Goal: Communication & Community: Share content

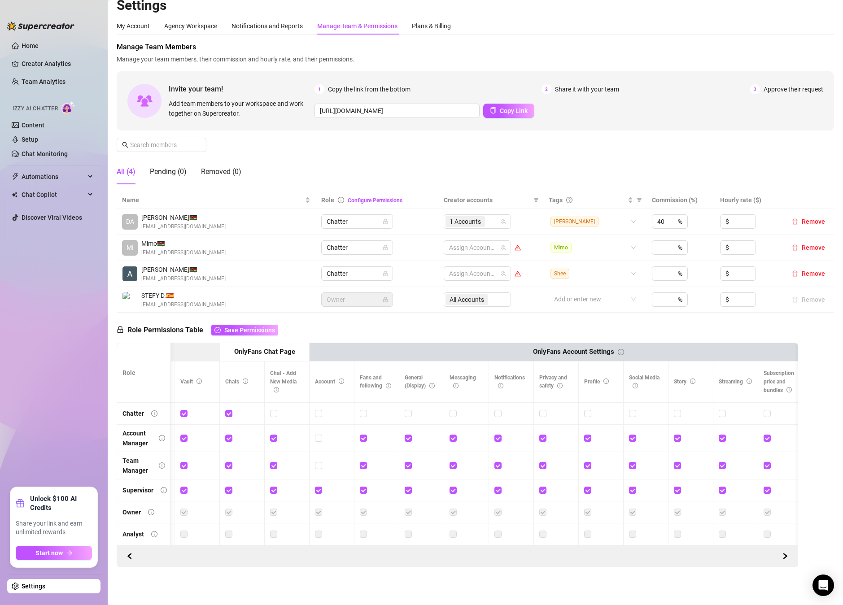
scroll to position [9, 0]
click at [38, 139] on link "Setup" at bounding box center [30, 139] width 17 height 7
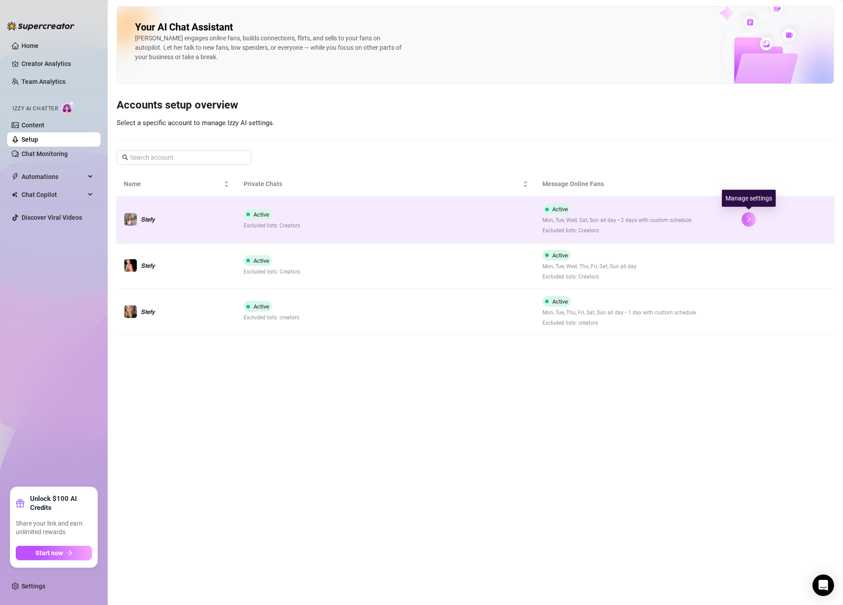
click at [606, 214] on button "button" at bounding box center [748, 219] width 14 height 14
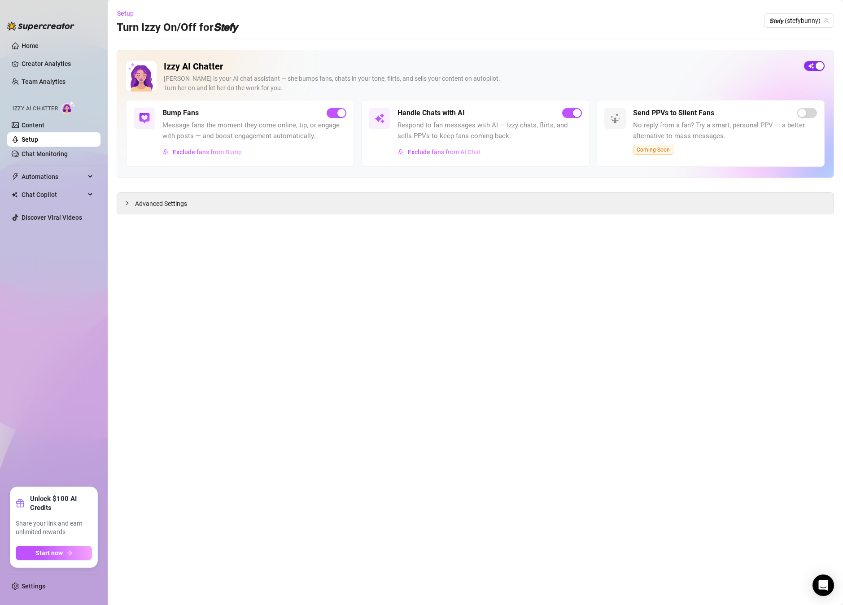
click at [606, 70] on span "button" at bounding box center [814, 66] width 21 height 10
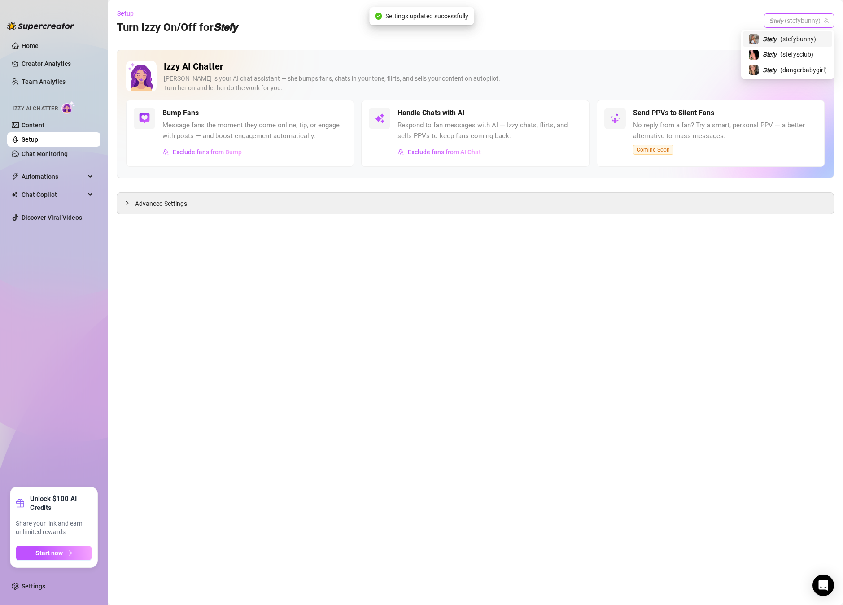
click at [606, 16] on span "𝙎𝙩𝙚𝙛𝙮 (stefybunny)" at bounding box center [798, 20] width 59 height 13
click at [606, 61] on div "𝙎𝙩𝙚𝙛𝙮 ( stefysclub )" at bounding box center [787, 54] width 89 height 15
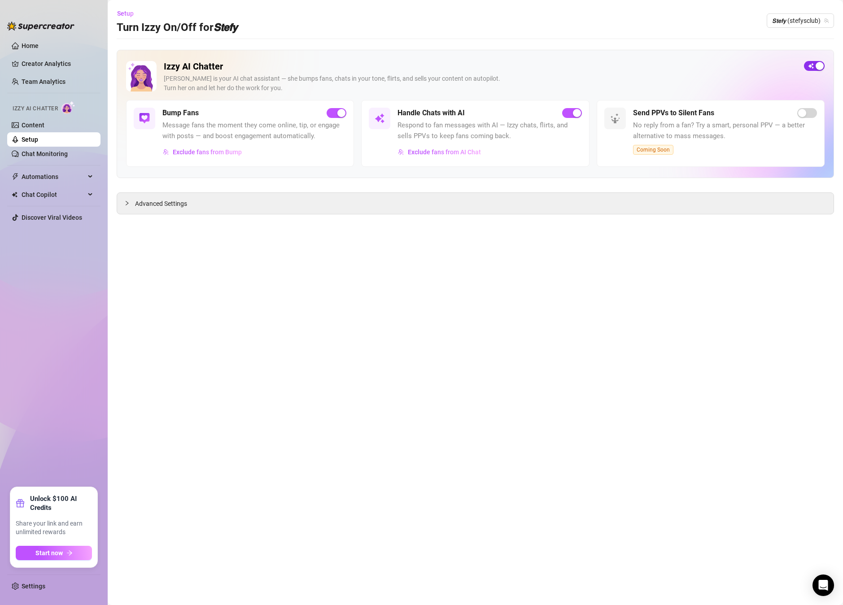
click at [606, 68] on span "button" at bounding box center [814, 66] width 21 height 10
click at [606, 21] on span "𝙎𝙩𝙚𝙛𝙮 (stefysclub)" at bounding box center [800, 20] width 57 height 13
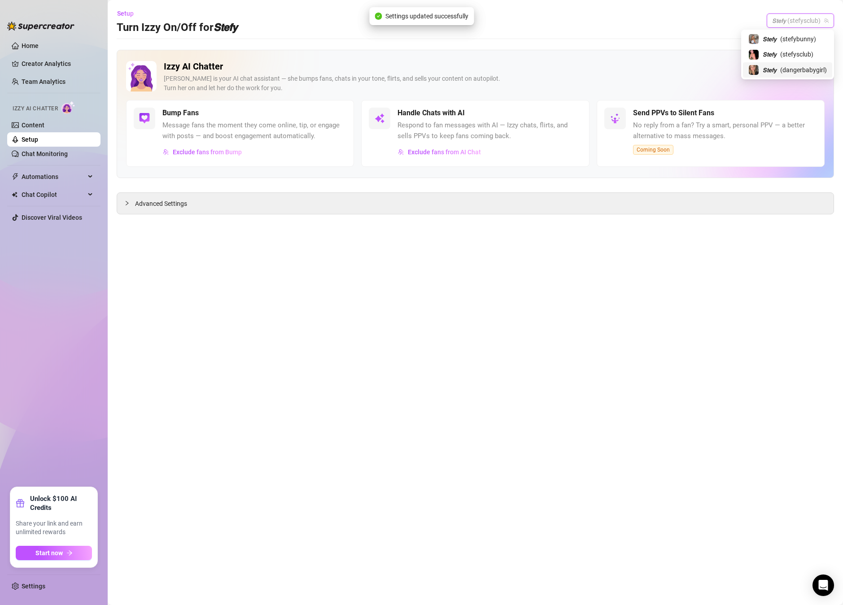
click at [606, 69] on span "𝙎𝙩𝙚𝙛𝙮" at bounding box center [769, 70] width 14 height 10
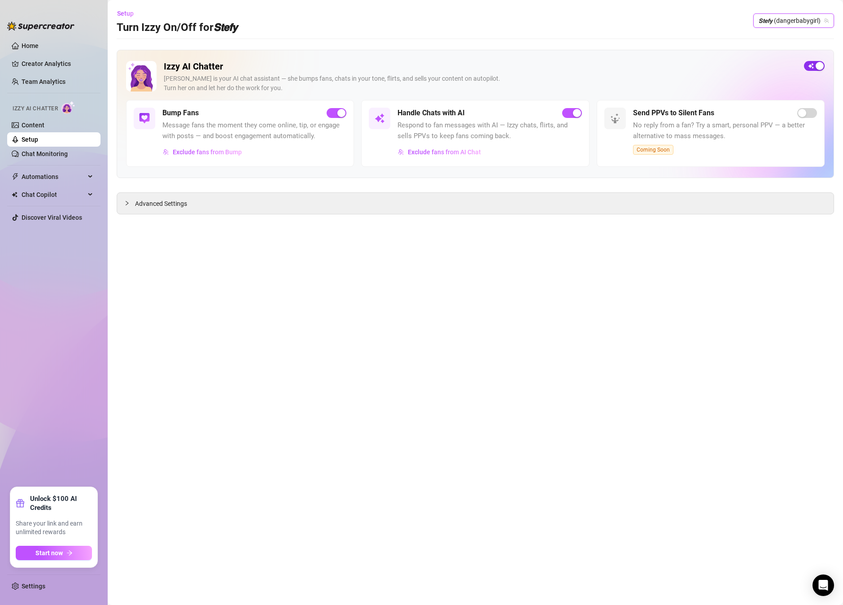
click at [606, 65] on div "button" at bounding box center [819, 66] width 8 height 8
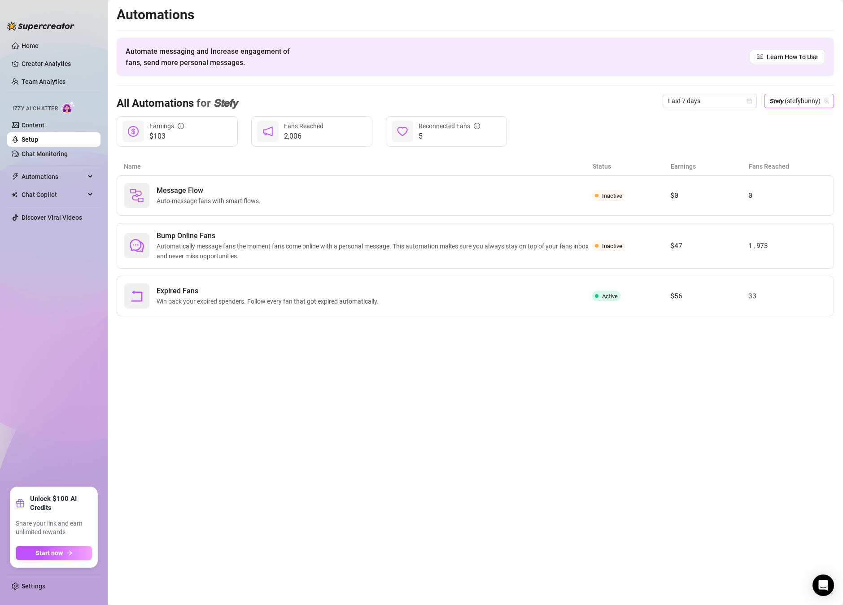
click at [606, 101] on span "𝙎𝙩𝙚𝙛𝙮 (stefybunny)" at bounding box center [798, 100] width 59 height 13
click at [606, 139] on div "𝙎𝙩𝙚𝙛𝙮 ( stefybunny )" at bounding box center [787, 133] width 89 height 15
click at [170, 132] on span "$103" at bounding box center [166, 136] width 35 height 11
click at [44, 129] on link "Content" at bounding box center [33, 125] width 23 height 7
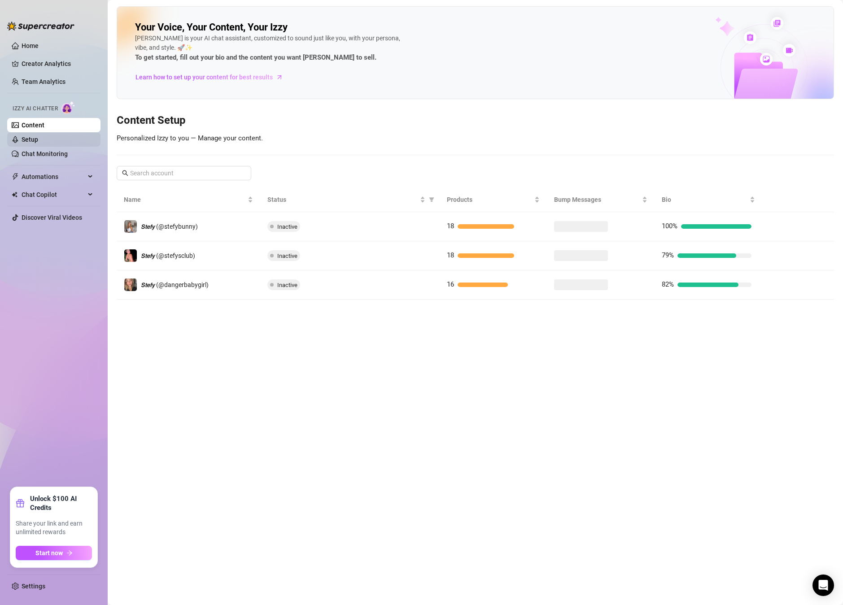
click at [38, 137] on link "Setup" at bounding box center [30, 139] width 17 height 7
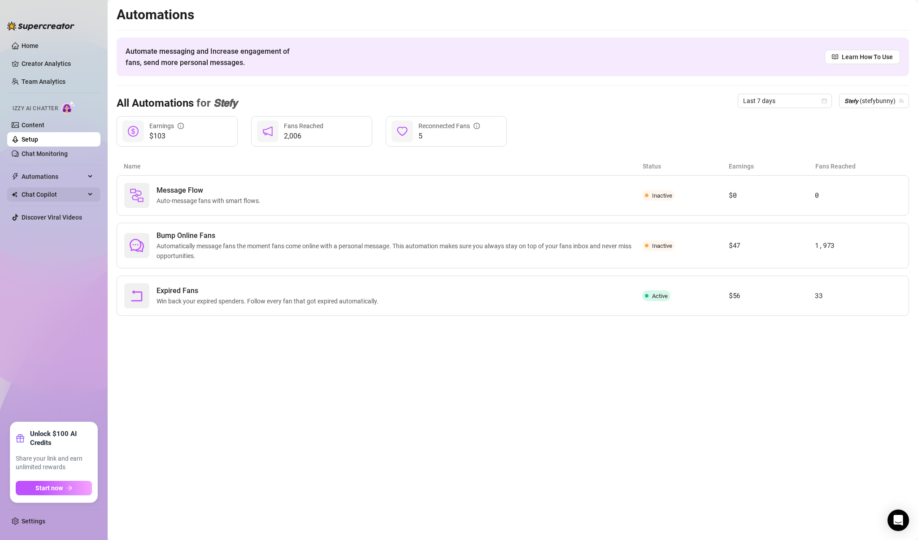
click at [48, 189] on span "Chat Copilot" at bounding box center [54, 194] width 64 height 14
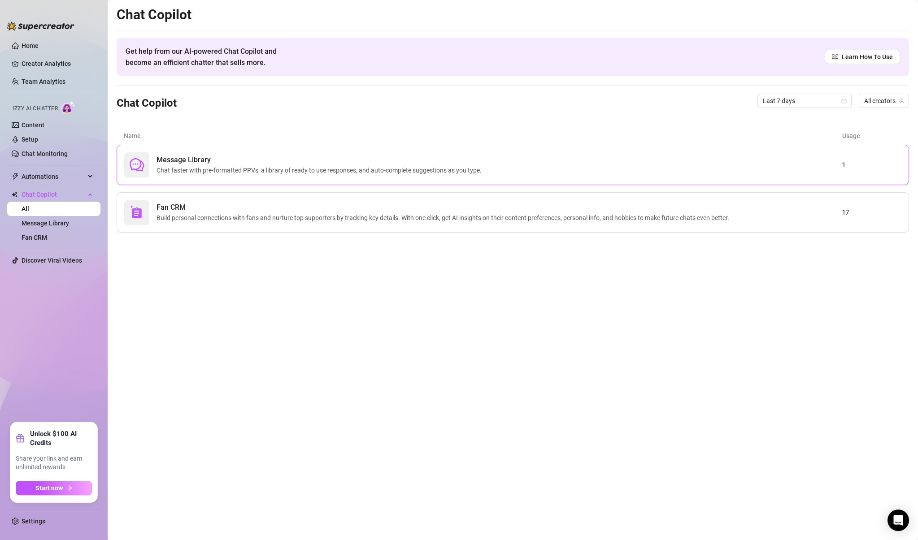
click at [206, 160] on span "Message Library" at bounding box center [321, 160] width 329 height 11
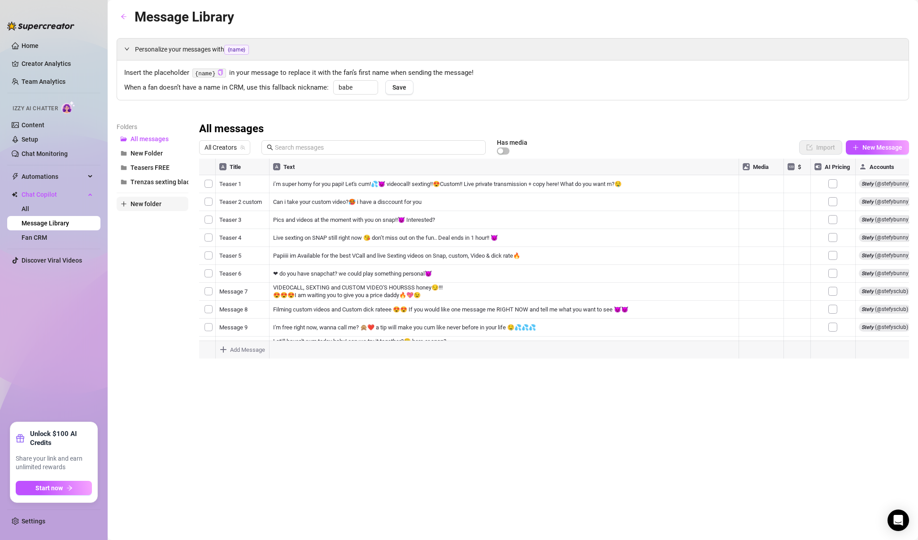
click at [147, 206] on span "New folder" at bounding box center [145, 203] width 31 height 7
click at [130, 222] on button "New folder" at bounding box center [153, 218] width 72 height 14
click at [142, 197] on input "text" at bounding box center [153, 196] width 72 height 14
type input "C"
type input "Sext Custom 1"
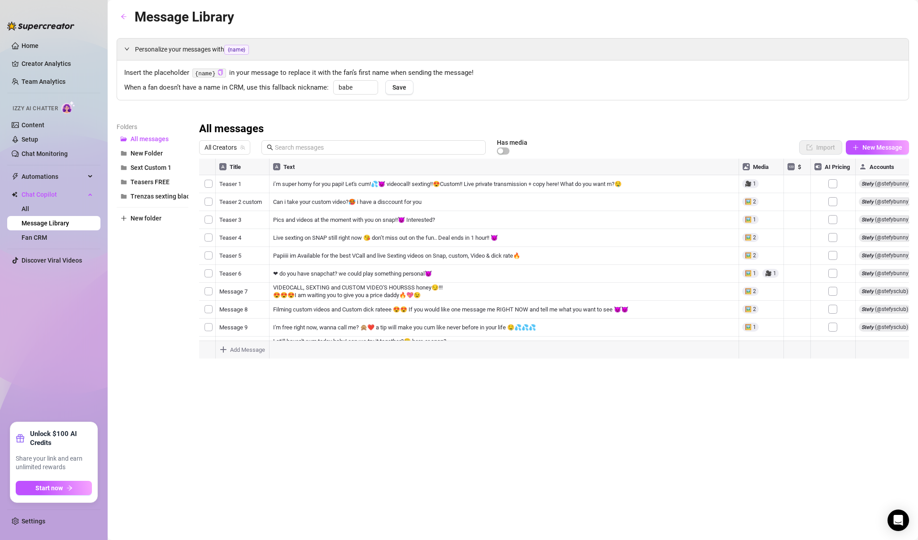
click at [161, 251] on div "Folders All messages New Folder Sext Custom 1 Teasers FREE Trenzas sexting blac…" at bounding box center [153, 240] width 72 height 237
click at [147, 163] on button "Sext Custom 1" at bounding box center [153, 168] width 72 height 14
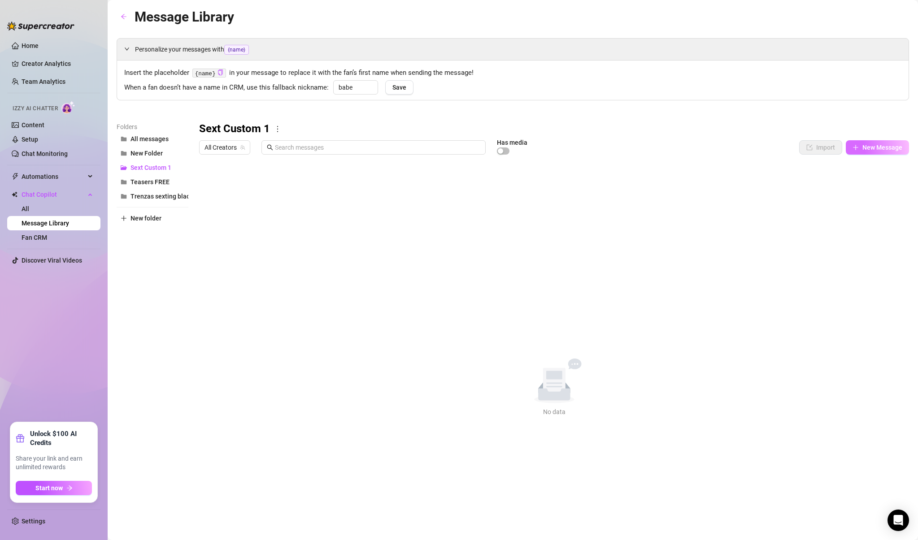
click at [606, 143] on button "New Message" at bounding box center [877, 147] width 63 height 14
type textarea "Type your message here..."
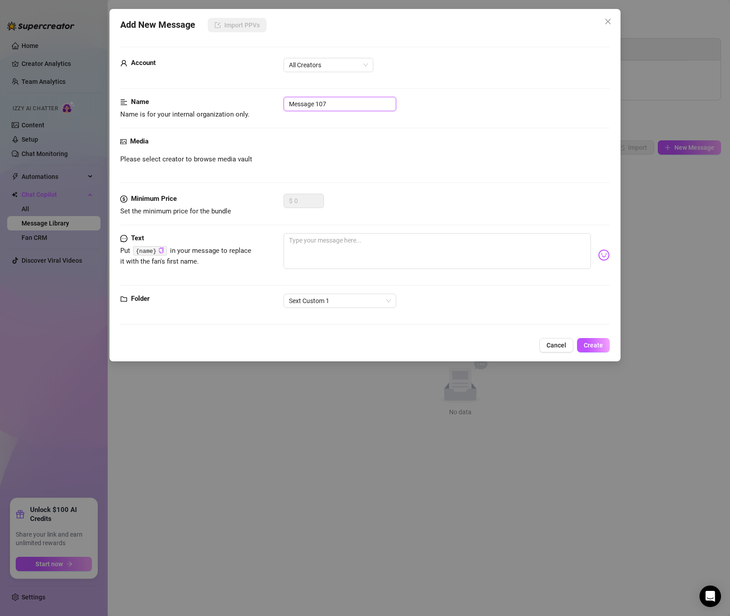
click at [340, 105] on input "Message 107" at bounding box center [339, 104] width 113 height 14
drag, startPoint x: 340, startPoint y: 105, endPoint x: 229, endPoint y: 103, distance: 110.8
click at [229, 103] on div "Name Name is for your internal organization only. Message 107" at bounding box center [364, 108] width 489 height 23
click at [324, 315] on div "Folder Sext Custom 1" at bounding box center [364, 305] width 489 height 22
click at [334, 304] on span "Sext Custom 1" at bounding box center [340, 300] width 102 height 13
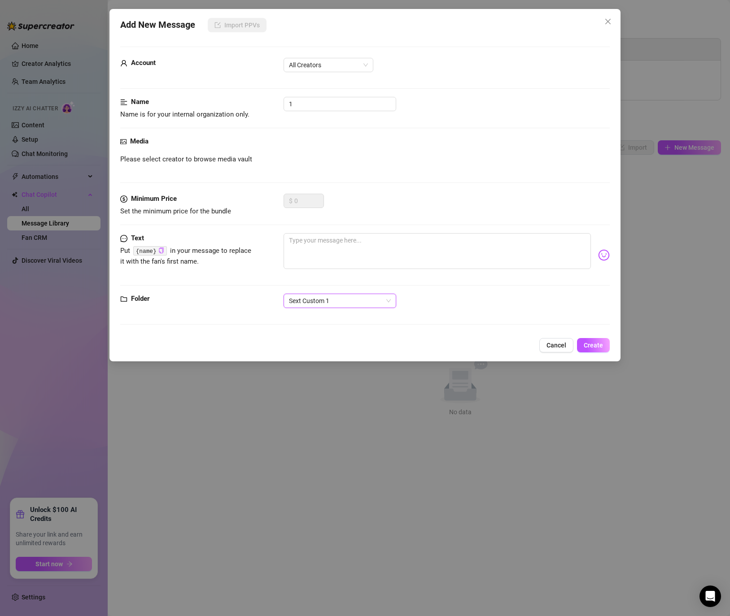
click at [335, 299] on span "Sext Custom 1" at bounding box center [340, 300] width 102 height 13
drag, startPoint x: 311, startPoint y: 105, endPoint x: 209, endPoint y: 96, distance: 102.2
click at [209, 96] on form "Account All Creators Name Name is for your internal organization only. 1 Media …" at bounding box center [364, 190] width 489 height 286
drag, startPoint x: 342, startPoint y: 103, endPoint x: 276, endPoint y: 100, distance: 66.4
click at [276, 100] on div "Name Name is for your internal organization only. Sext custom 1 msg 1" at bounding box center [364, 108] width 489 height 23
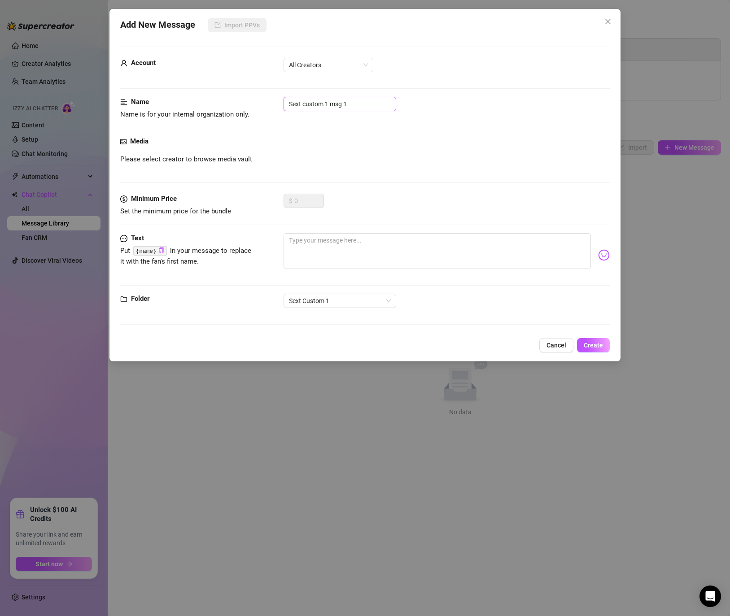
type input "Sext custom 1 msg 1"
click at [336, 189] on div "Media Please select creator to browse media vault" at bounding box center [364, 164] width 489 height 57
click at [327, 246] on textarea at bounding box center [436, 251] width 307 height 36
paste textarea "Can you imagine me all naked in your bed?😳😈"
type textarea "Can you imagine me all naked in your bed?😳😈"
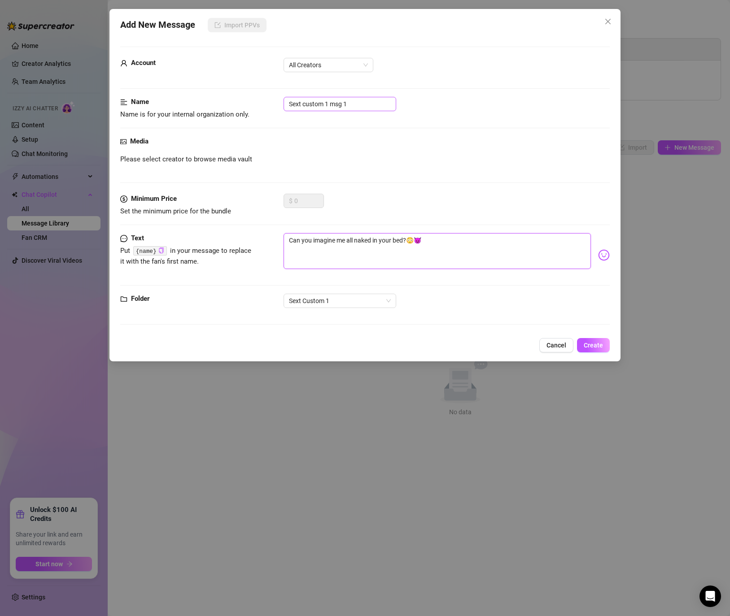
type textarea "Can you imagine me all naked in your bed?😳😈"
click at [353, 105] on input "Sext custom 1 msg 1" at bounding box center [339, 104] width 113 height 14
drag, startPoint x: 379, startPoint y: 101, endPoint x: 265, endPoint y: 97, distance: 114.9
click at [265, 97] on div "Name Name is for your internal organization only. Sext custom 1 msg 1 Eng" at bounding box center [364, 108] width 489 height 23
type input "Sext custom 1 msg 1 Eng"
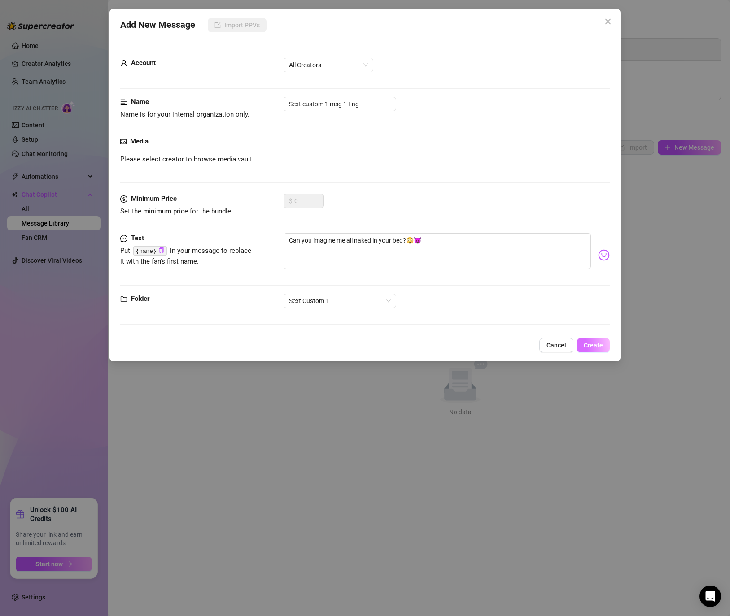
click at [589, 343] on span "Create" at bounding box center [592, 345] width 19 height 7
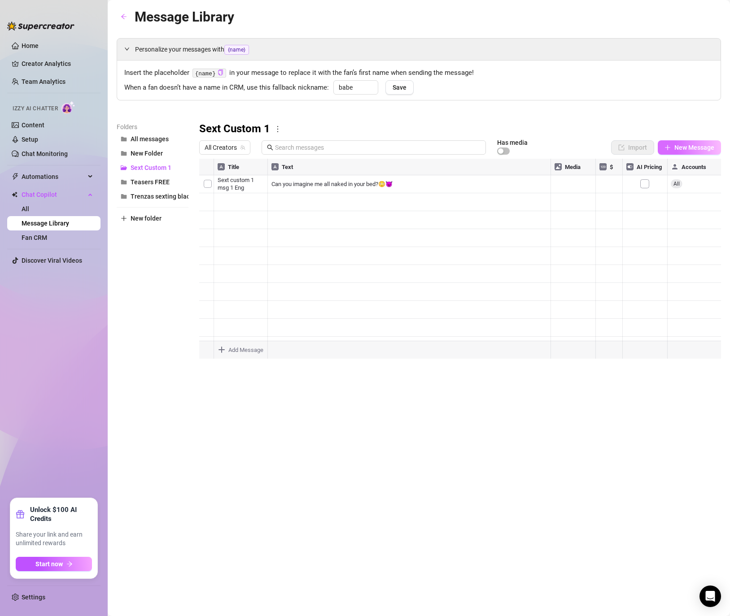
click at [606, 148] on span "New Message" at bounding box center [694, 147] width 40 height 7
type textarea "Type your message here..."
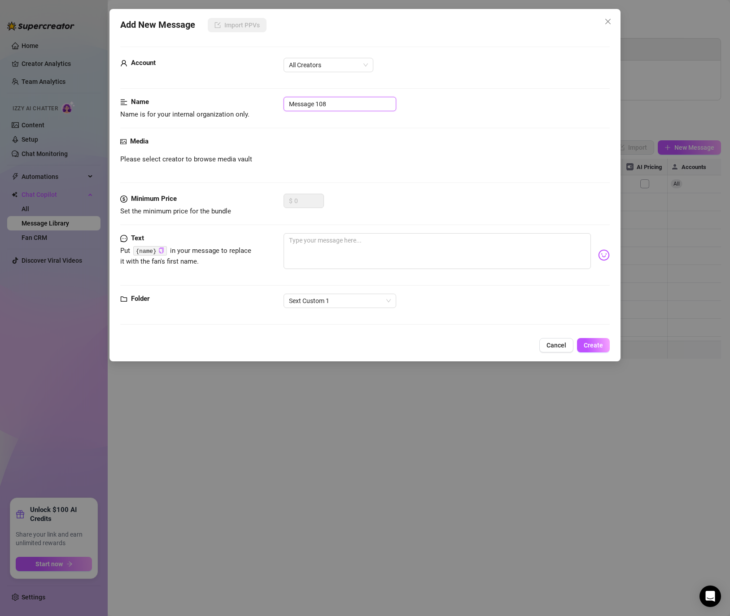
click at [356, 104] on input "Message 108" at bounding box center [339, 104] width 113 height 14
drag, startPoint x: 170, startPoint y: 89, endPoint x: 165, endPoint y: 88, distance: 5.5
click at [165, 88] on form "Account All Creators Name Name is for your internal organization only. Message …" at bounding box center [364, 190] width 489 height 286
paste input "Sext custom 1 msg 1 Eng"
drag, startPoint x: 350, startPoint y: 105, endPoint x: 361, endPoint y: 102, distance: 11.1
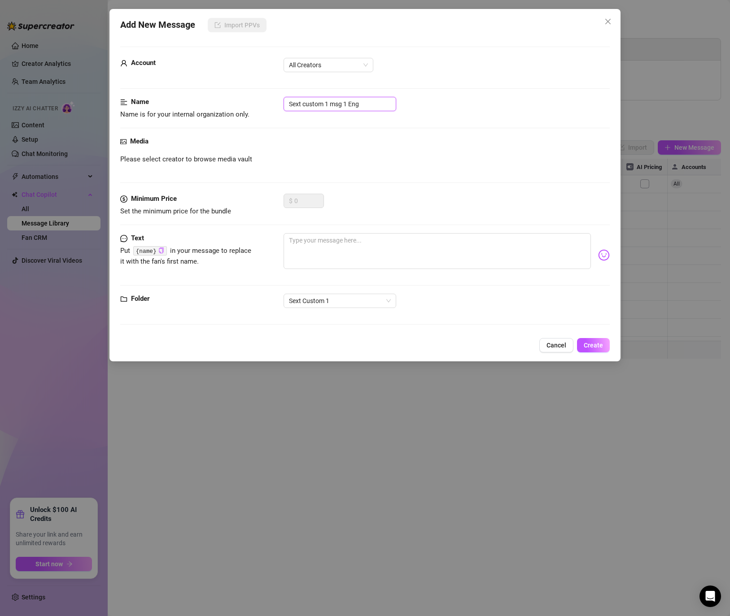
click at [361, 102] on input "Sext custom 1 msg 1 Eng" at bounding box center [339, 104] width 113 height 14
type input "Sext custom 1 msg 1 Esp"
click at [324, 244] on textarea at bounding box center [436, 251] width 307 height 36
paste textarea "me imaginas toda desnudita en tu cama? 😳😈"
type textarea "me imaginas toda desnudita en tu cama? 😳😈"
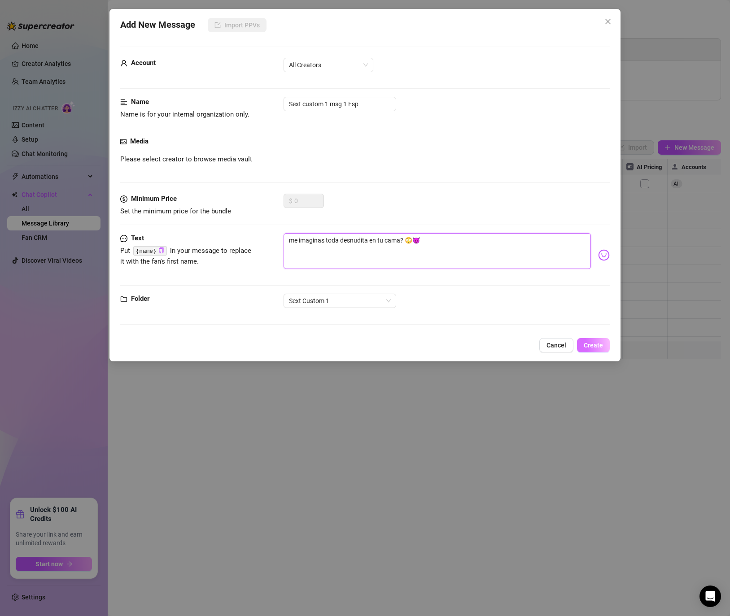
type textarea "me imaginas toda desnudita en tu cama? 😳😈"
click at [600, 346] on span "Create" at bounding box center [592, 345] width 19 height 7
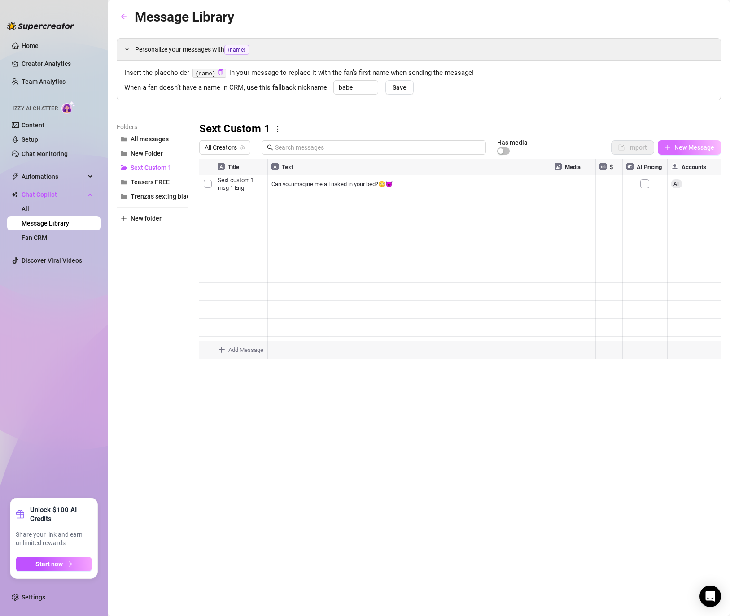
click at [606, 142] on button "New Message" at bounding box center [688, 147] width 63 height 14
type textarea "Type your message here..."
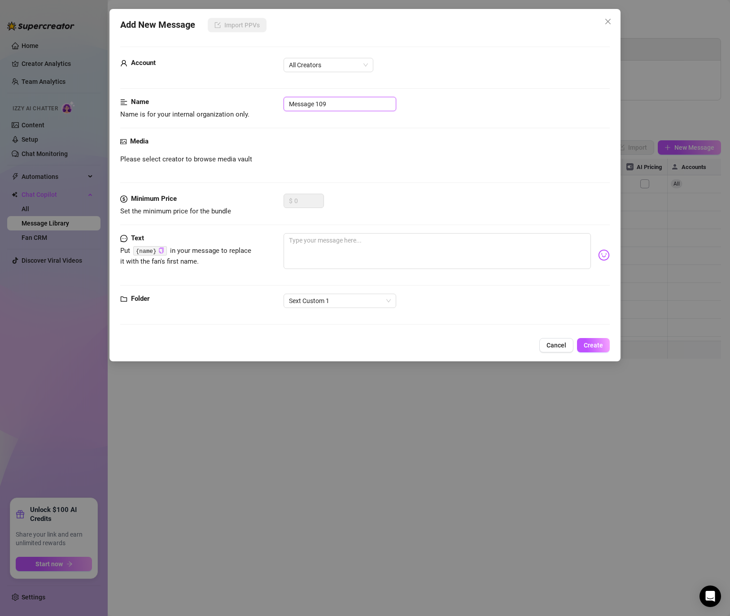
drag, startPoint x: 331, startPoint y: 101, endPoint x: 223, endPoint y: 96, distance: 107.7
click at [223, 96] on form "Account All Creators Name Name is for your internal organization only. Message …" at bounding box center [364, 190] width 489 height 286
paste input "Sext custom 1 msg 1 Eng"
click at [342, 100] on input "Sext custom 1 msg 1 Eng" at bounding box center [339, 104] width 113 height 14
drag, startPoint x: 344, startPoint y: 103, endPoint x: 349, endPoint y: 102, distance: 5.0
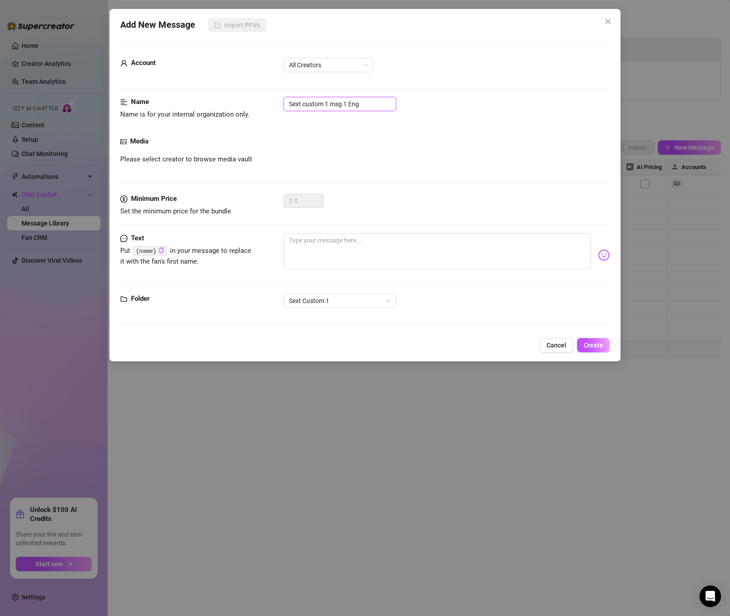
click at [349, 102] on input "Sext custom 1 msg 1 Eng" at bounding box center [339, 104] width 113 height 14
type input "Sext custom 1 msg 2 Eng"
click at [307, 241] on textarea at bounding box center [436, 251] width 307 height 36
paste textarea "sooo f deliciousss🙈I'd love to ride you right now, stick my tits against your f…"
type textarea "sooo f deliciousss🙈I'd love to ride you right now, stick my tits against your f…"
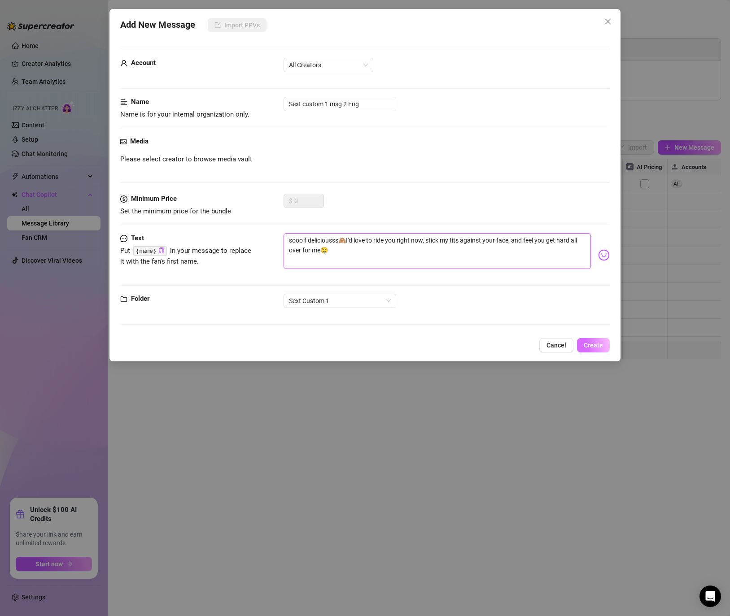
type textarea "sooo f deliciousss🙈I'd love to ride you right now, stick my tits against your f…"
click at [596, 344] on span "Create" at bounding box center [592, 345] width 19 height 7
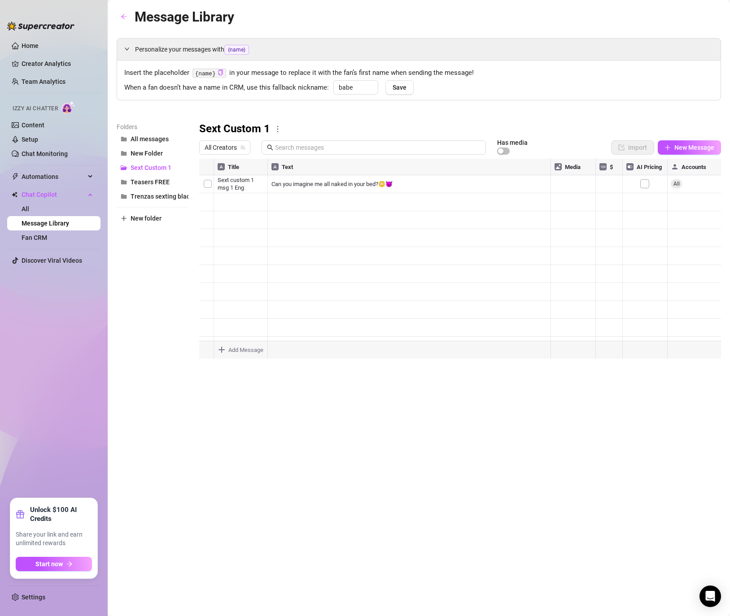
drag, startPoint x: 249, startPoint y: 208, endPoint x: 214, endPoint y: 204, distance: 35.2
click at [214, 204] on div at bounding box center [460, 259] width 522 height 200
click at [219, 199] on div at bounding box center [460, 259] width 522 height 200
click at [219, 199] on textarea "Sext custom 1 msg 1 Esp" at bounding box center [245, 199] width 64 height 8
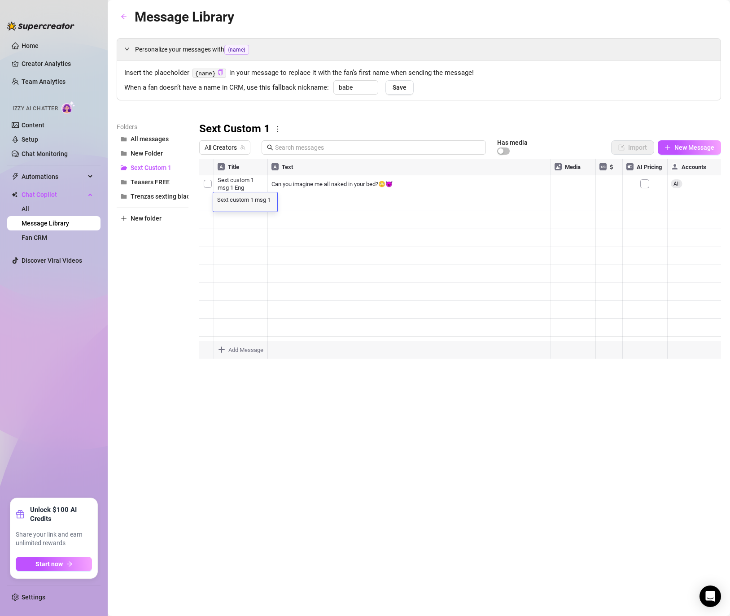
type textarea "Type your message here..."
click at [243, 347] on body "Home Creator Analytics Team Analytics Izzy AI Chatter Content Setup Chat Monito…" at bounding box center [365, 308] width 730 height 616
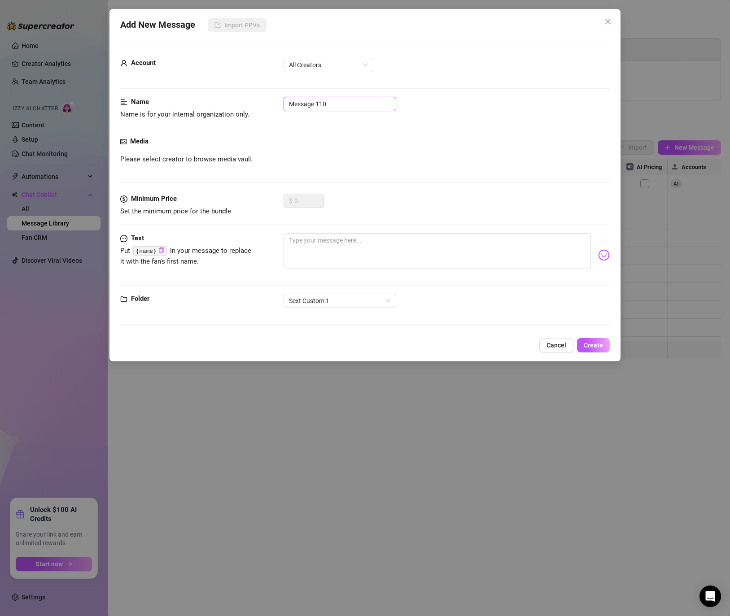
click at [328, 108] on input "Message 110" at bounding box center [339, 104] width 113 height 14
drag, startPoint x: 288, startPoint y: 102, endPoint x: 258, endPoint y: 100, distance: 30.1
click at [258, 100] on div "Name Name is for your internal organization only. Message 110" at bounding box center [364, 108] width 489 height 23
paste input "Sext custom 1 msg 1 Esp"
click at [331, 105] on input "Sext custom 1 msg 1 Esp" at bounding box center [339, 104] width 113 height 14
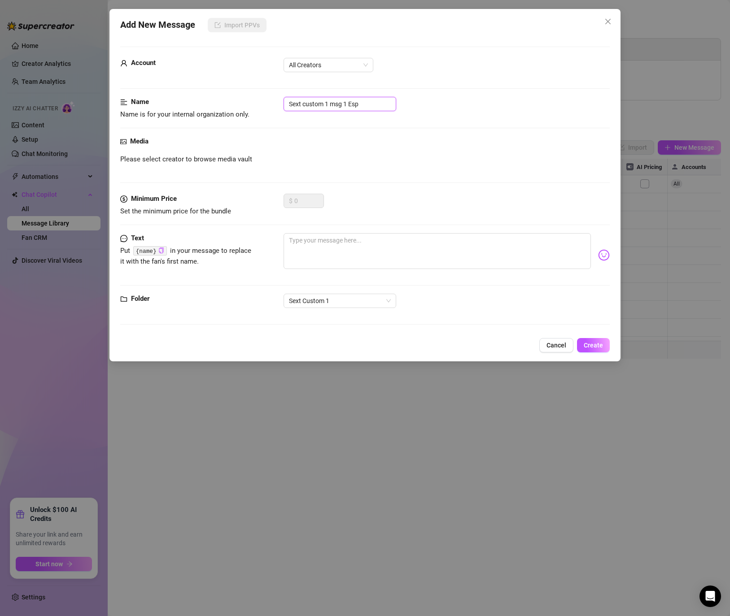
click at [346, 102] on input "Sext custom 1 msg 1 Esp" at bounding box center [339, 104] width 113 height 14
type input "Sext custom 1 msg 2 Esp"
click at [344, 241] on textarea at bounding box center [436, 251] width 307 height 36
paste textarea "que ricooo papi 🙈Me encantaría montarte ahora mismo, pegar mis tetas contra tu …"
type textarea "que ricooo papi 🙈Me encantaría montarte ahora mismo, pegar mis tetas contra tu …"
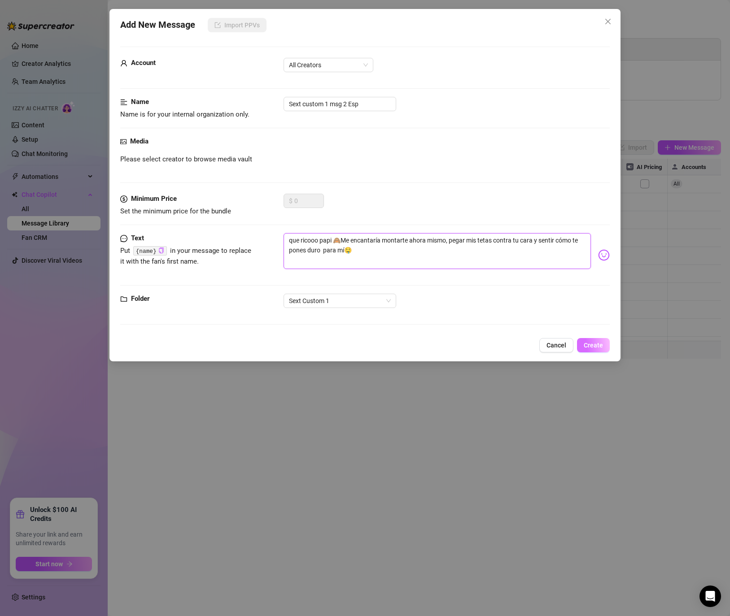
type textarea "que ricooo papi 🙈Me encantaría montarte ahora mismo, pegar mis tetas contra tu …"
click at [606, 349] on button "Create" at bounding box center [593, 345] width 33 height 14
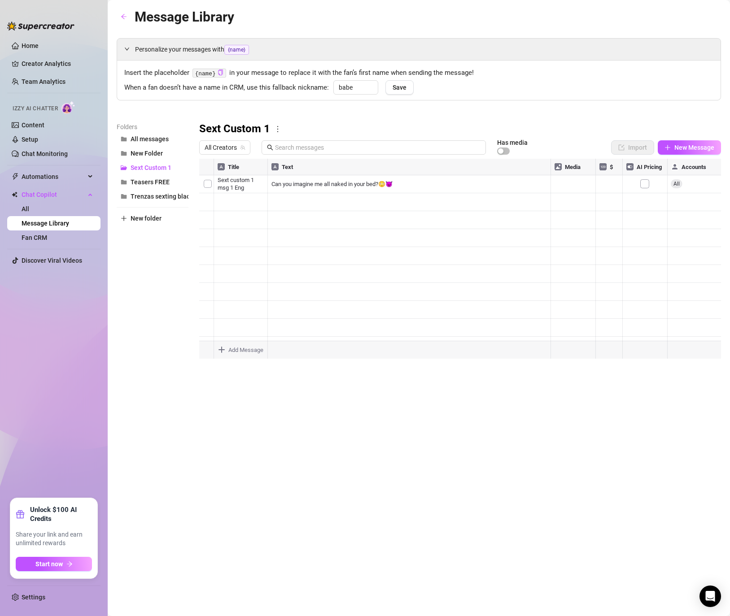
type textarea "Type your message here..."
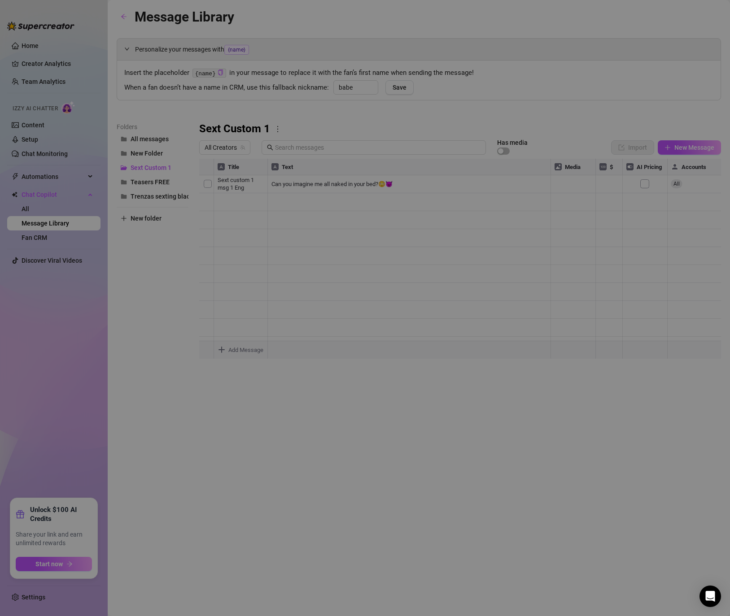
click at [245, 348] on body "Home Creator Analytics Team Analytics Izzy AI Chatter Content Setup Chat Monito…" at bounding box center [365, 308] width 730 height 616
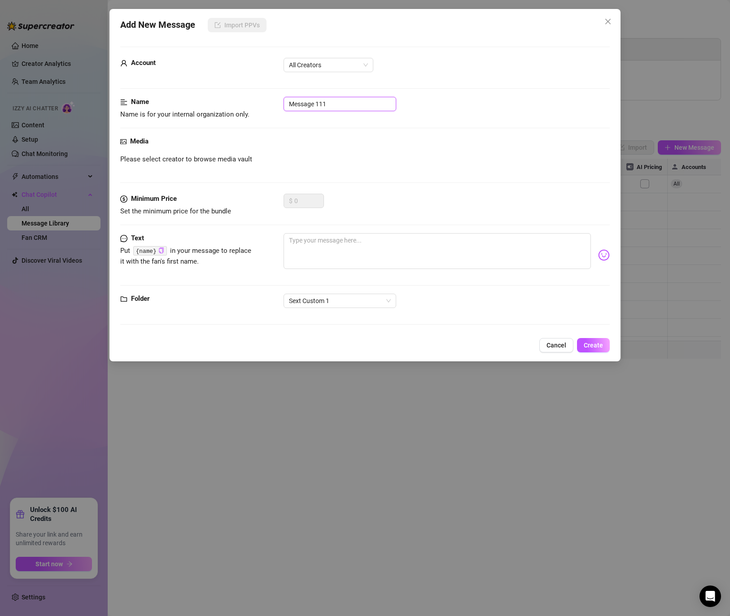
click at [336, 103] on input "Message 111" at bounding box center [339, 104] width 113 height 14
drag, startPoint x: 336, startPoint y: 103, endPoint x: 244, endPoint y: 93, distance: 92.5
click at [244, 93] on form "Account All Creators Name Name is for your internal organization only. Message …" at bounding box center [364, 190] width 489 height 286
paste input "Sext custom 1 msg 1 Eng"
click at [347, 100] on input "Sext custom 1 msg 1 Eng" at bounding box center [339, 104] width 113 height 14
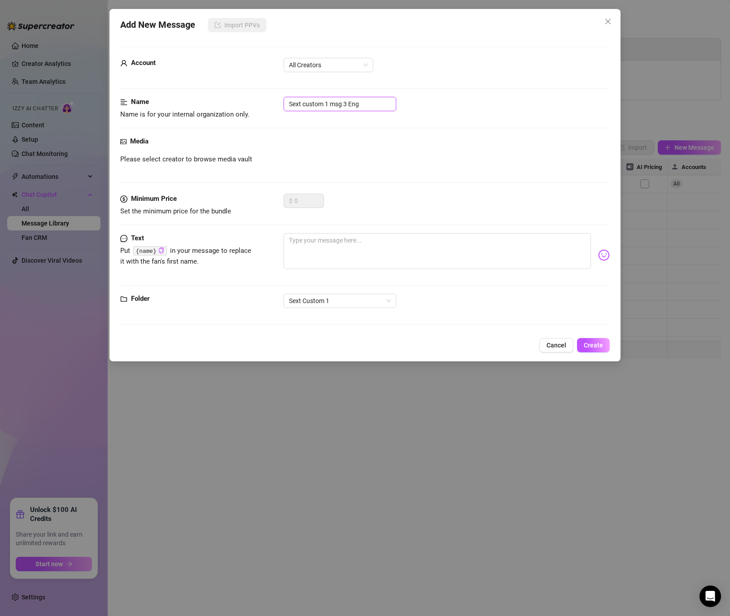
type input "Sext custom 1 msg 3 Eng"
click at [323, 244] on textarea at bounding box center [436, 251] width 307 height 36
paste textarea "want my thing on your face or on your cock hard?🤤"
type textarea "want my thing on your face or on your cock hard?🤤"
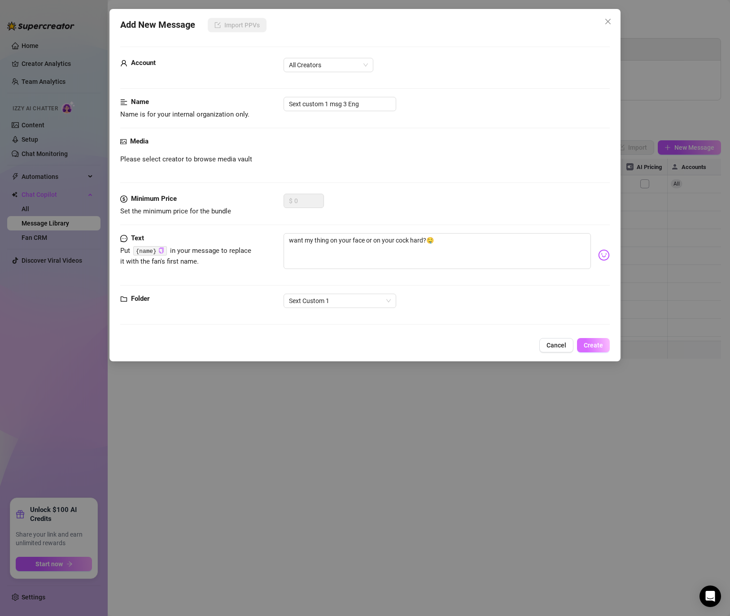
click at [585, 343] on span "Create" at bounding box center [592, 345] width 19 height 7
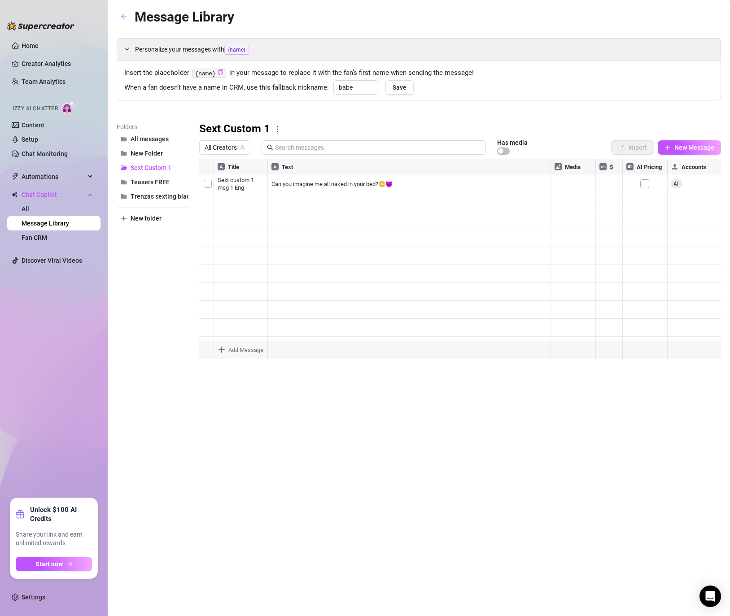
click at [249, 366] on div "Message Library Personalize your messages with {name} Insert the placeholder {n…" at bounding box center [419, 297] width 604 height 583
click at [253, 352] on body "Home Creator Analytics Team Analytics Izzy AI Chatter Content Setup Chat Monito…" at bounding box center [365, 308] width 730 height 616
type textarea "Type your message here..."
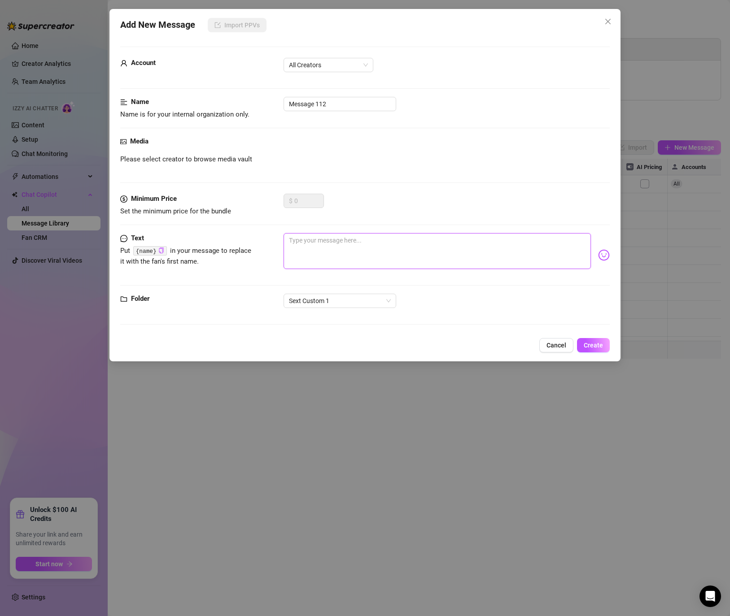
click at [335, 238] on textarea at bounding box center [436, 251] width 307 height 36
drag, startPoint x: 340, startPoint y: 108, endPoint x: 191, endPoint y: 80, distance: 151.4
click at [191, 80] on form "Account All Creators Name Name is for your internal organization only. Message …" at bounding box center [364, 190] width 489 height 286
paste input "Sext custom 1 msg 1 Esp"
click at [347, 104] on input "Sext custom 1 msg 1 Esp" at bounding box center [339, 104] width 113 height 14
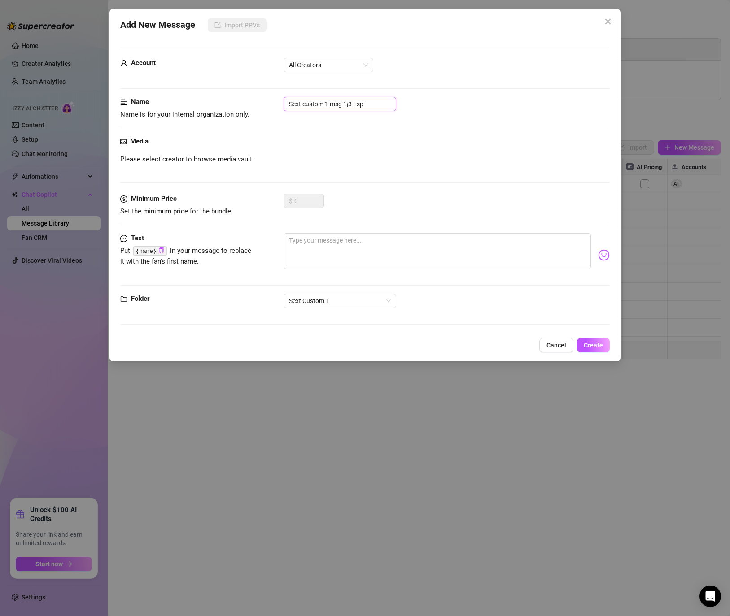
type input "Sext custom 1 msg 1¡3 Esp"
click at [354, 258] on textarea at bounding box center [436, 251] width 307 height 36
paste textarea "quieres mi cosita en tu [PERSON_NAME]? o sobre tu verga?🤤"
type textarea "quieres mi cosita en tu [PERSON_NAME]? o sobre tu verga?🤤"
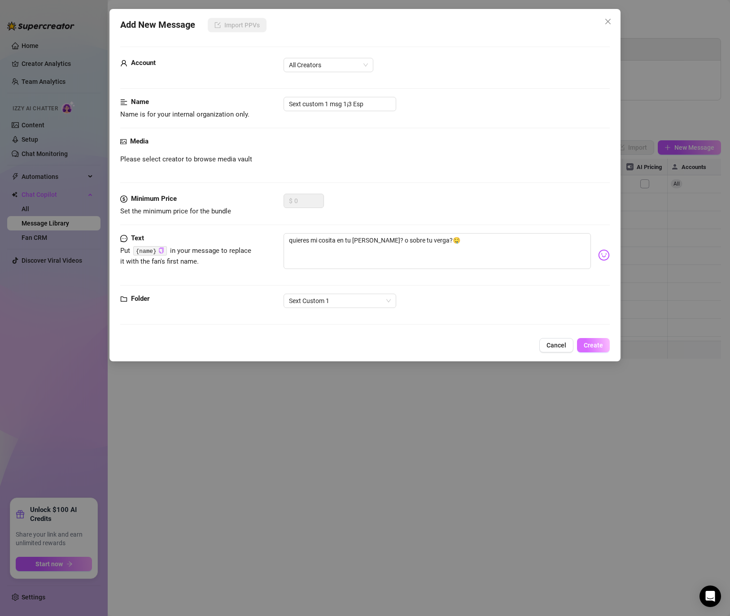
click at [596, 350] on button "Create" at bounding box center [593, 345] width 33 height 14
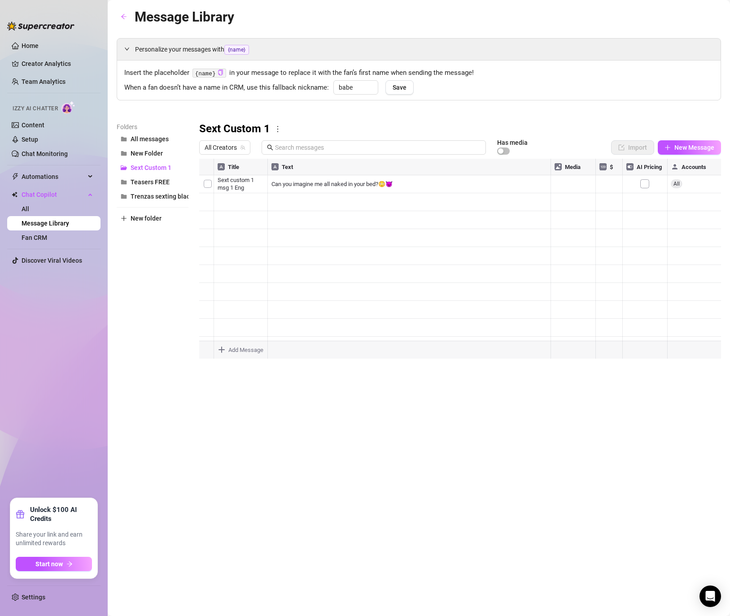
click at [240, 277] on div at bounding box center [460, 259] width 522 height 200
click at [270, 274] on textarea "Sext custom 1 msg 1¡3 Esp" at bounding box center [247, 271] width 69 height 8
drag, startPoint x: 270, startPoint y: 272, endPoint x: 295, endPoint y: 269, distance: 25.7
click at [295, 269] on div "Title Text Media $ AI Pricing Accounts Sext custom 1 msg 1 Eng Can you imagine …" at bounding box center [460, 259] width 522 height 200
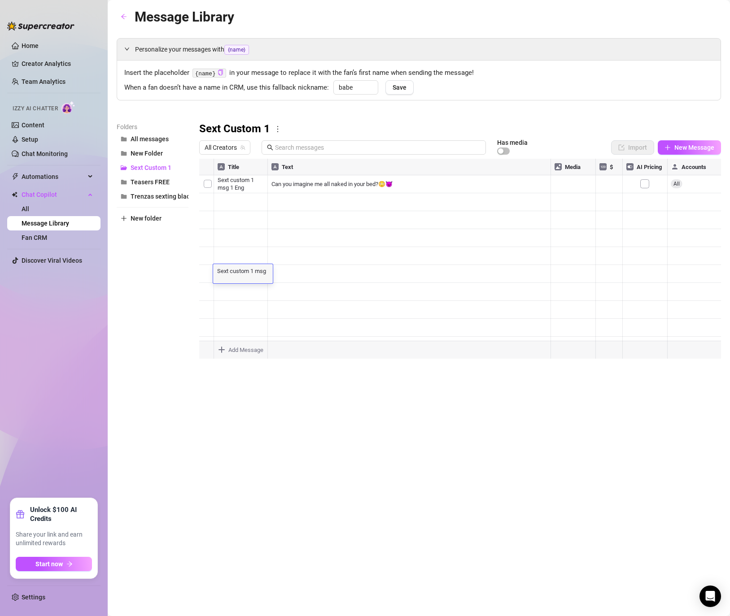
scroll to position [8, 0]
type textarea "Sext custom 1 msg 3Esp"
click at [259, 275] on textarea "Sext custom 1 msg 3Esp" at bounding box center [244, 271] width 63 height 8
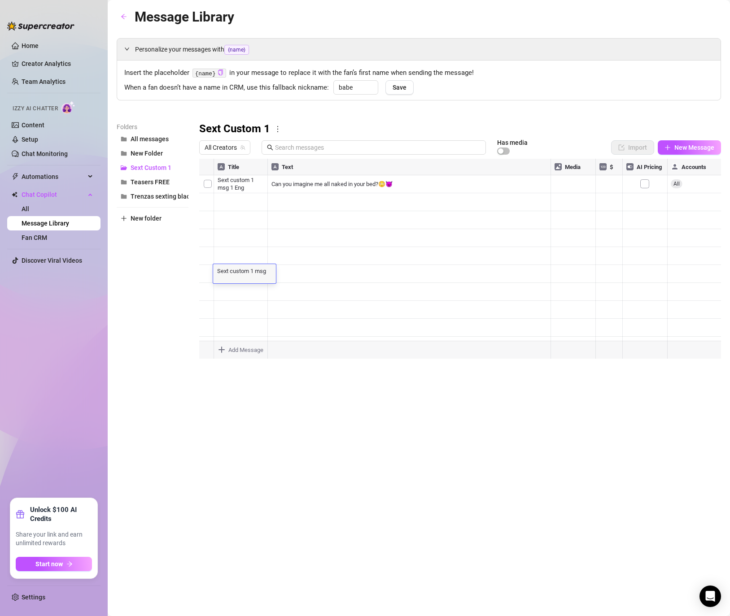
click at [271, 270] on textarea "Sext custom 1 msg 3Esp" at bounding box center [244, 271] width 63 height 8
type textarea "Sext custom 1 msg 3 Esp"
click at [296, 323] on div at bounding box center [460, 259] width 522 height 200
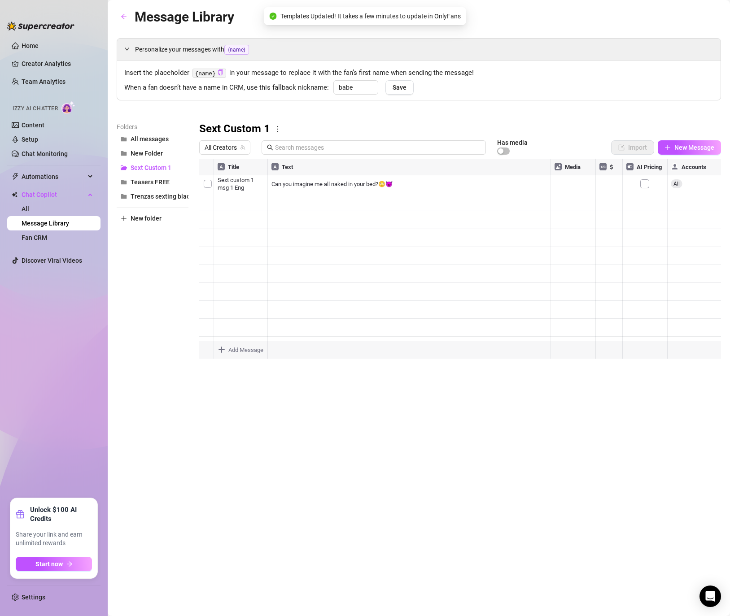
click at [257, 233] on div at bounding box center [460, 259] width 522 height 200
drag, startPoint x: 266, startPoint y: 205, endPoint x: 265, endPoint y: 159, distance: 45.8
click at [266, 195] on div at bounding box center [460, 259] width 522 height 200
click at [266, 151] on span at bounding box center [373, 147] width 224 height 14
type textarea "Type your message here..."
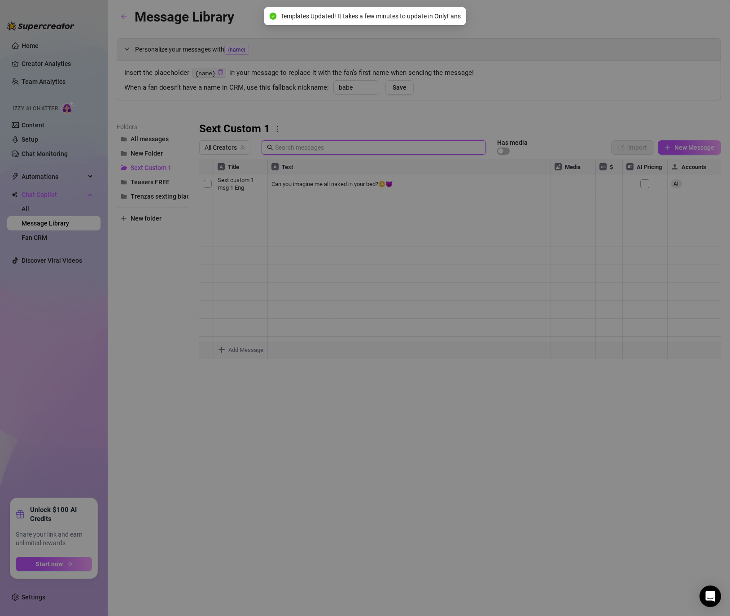
drag, startPoint x: 314, startPoint y: 348, endPoint x: 274, endPoint y: 188, distance: 165.3
click at [312, 330] on body "Home Creator Analytics Team Analytics Izzy AI Chatter Content Setup Chat Monito…" at bounding box center [365, 308] width 730 height 616
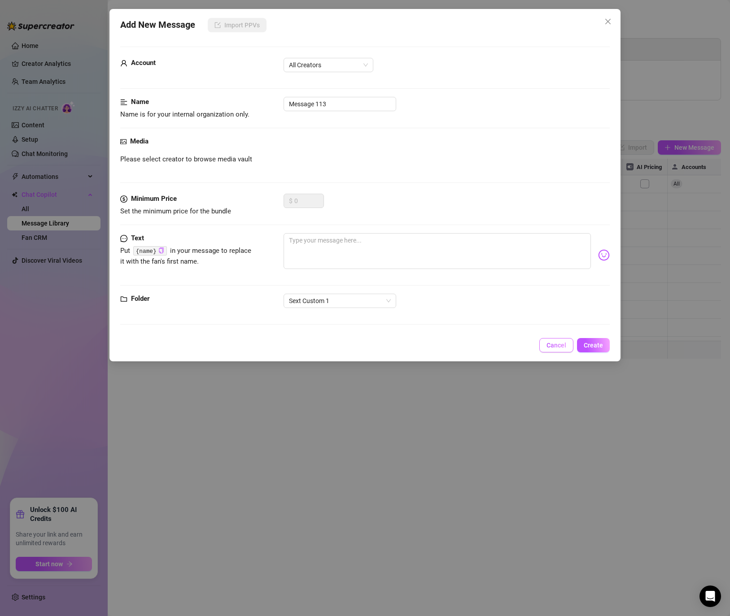
click at [554, 346] on span "Cancel" at bounding box center [556, 345] width 20 height 7
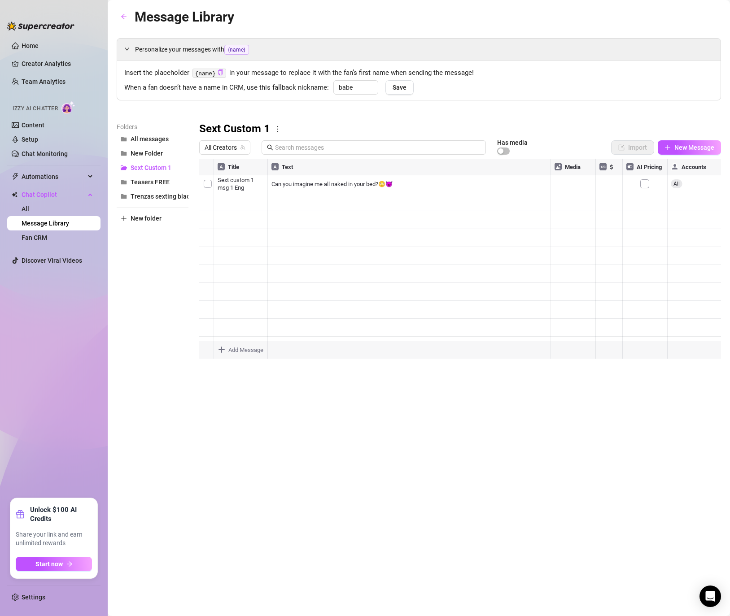
click at [261, 147] on div "All Creators Has media" at bounding box center [387, 147] width 376 height 15
drag, startPoint x: 267, startPoint y: 162, endPoint x: 341, endPoint y: 171, distance: 74.5
click at [341, 171] on div at bounding box center [460, 259] width 522 height 200
click at [237, 347] on body "Home Creator Analytics Team Analytics Izzy AI Chatter Content Setup Chat Monito…" at bounding box center [365, 308] width 730 height 616
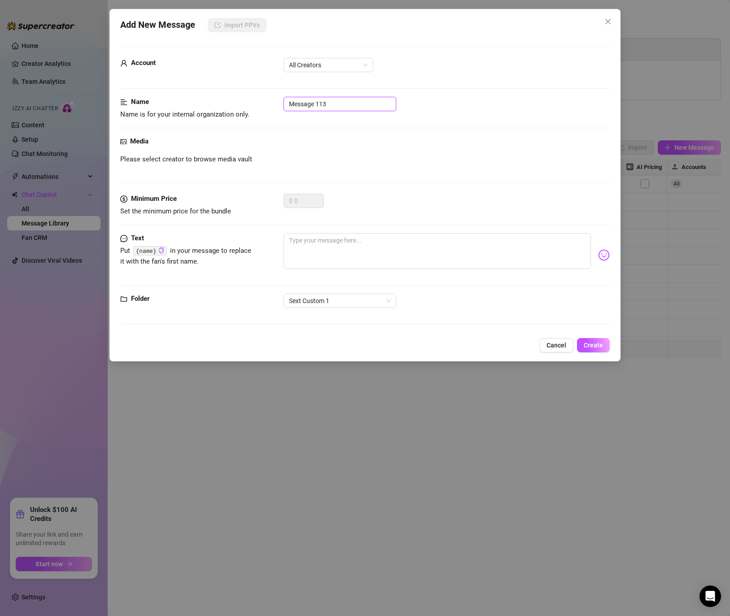
drag, startPoint x: 350, startPoint y: 102, endPoint x: 234, endPoint y: 103, distance: 116.2
click at [234, 103] on div "Name Name is for your internal organization only. Message 113" at bounding box center [364, 108] width 489 height 23
paste input "Sext custom 1 msg 1 Eng"
click at [346, 101] on input "Sext custom 1 msg 1 Eng" at bounding box center [339, 104] width 113 height 14
type input "Sext custom 1 msg 4 Eng"
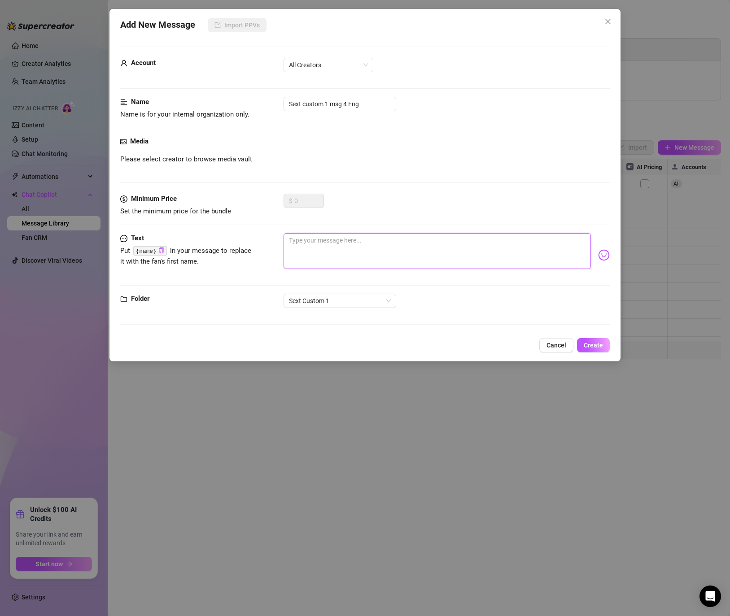
click at [325, 248] on textarea at bounding box center [436, 251] width 307 height 36
paste textarea "fuuuck I want your tongue, your fingers, your cock all for me, this pussy is we…"
type textarea "fuuuck I want your tongue, your fingers, your cock all for me, this pussy is we…"
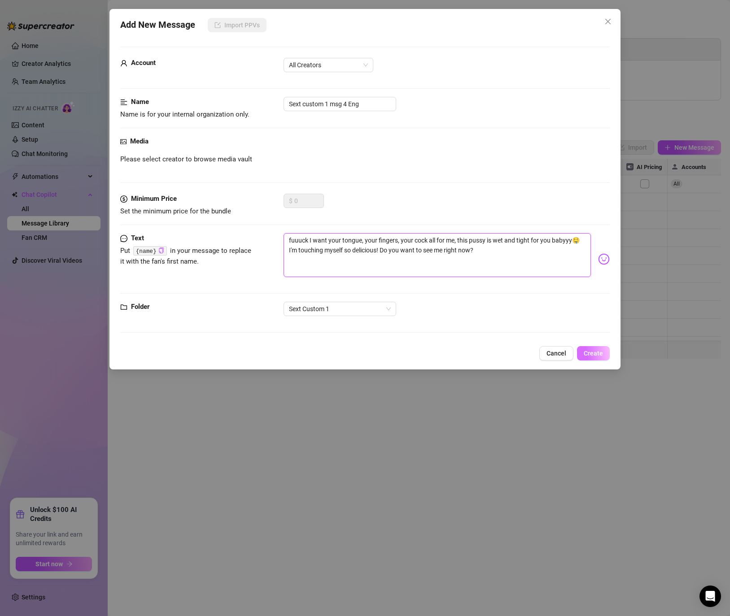
type textarea "fuuuck I want your tongue, your fingers, your cock all for me, this pussy is we…"
click at [599, 356] on span "Create" at bounding box center [592, 353] width 19 height 7
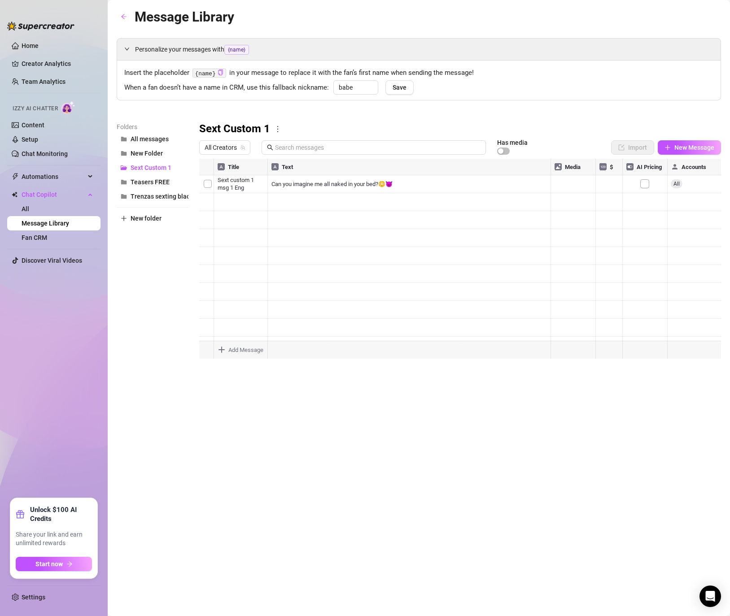
click at [256, 354] on body "Home Creator Analytics Team Analytics Izzy AI Chatter Content Setup Chat Monito…" at bounding box center [365, 308] width 730 height 616
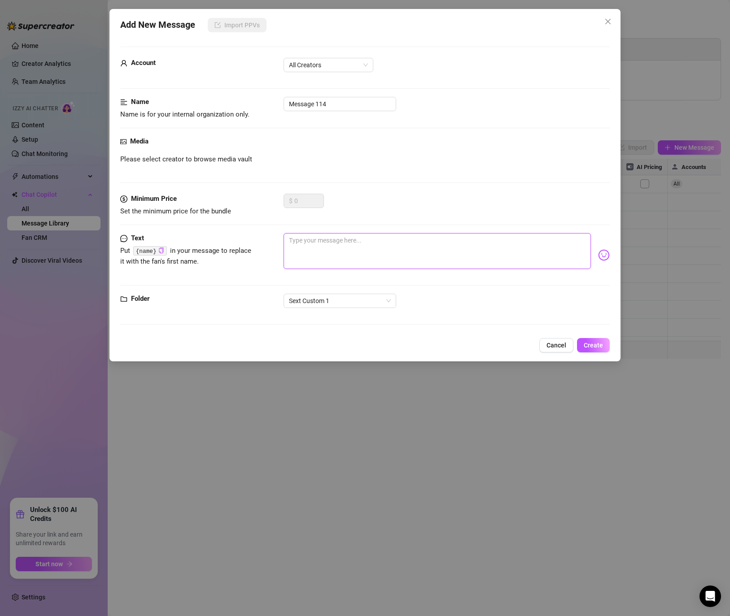
click at [357, 239] on textarea at bounding box center [436, 251] width 307 height 36
paste textarea "Sext custom 1 msg 1 Esp"
type textarea "Sext custom 1 msg 1 Esp"
click at [346, 237] on textarea "Sext custom 1 msg 1 Esp" at bounding box center [436, 251] width 307 height 36
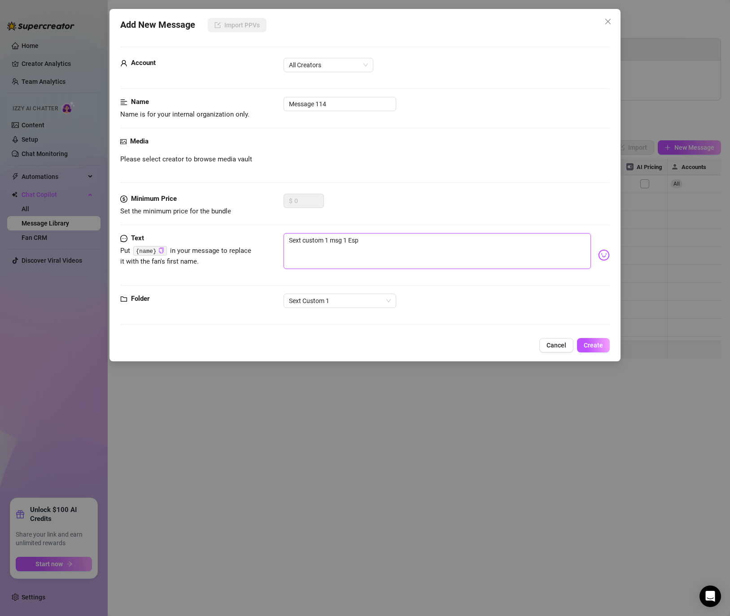
type textarea "Sext custom 1 msg 4 Esp"
drag, startPoint x: 375, startPoint y: 242, endPoint x: 265, endPoint y: 235, distance: 111.0
click at [265, 235] on div "Text Put {name} in your message to replace it with the fan's first name. Sext c…" at bounding box center [364, 255] width 489 height 44
click at [339, 108] on input "Message 114" at bounding box center [339, 104] width 113 height 14
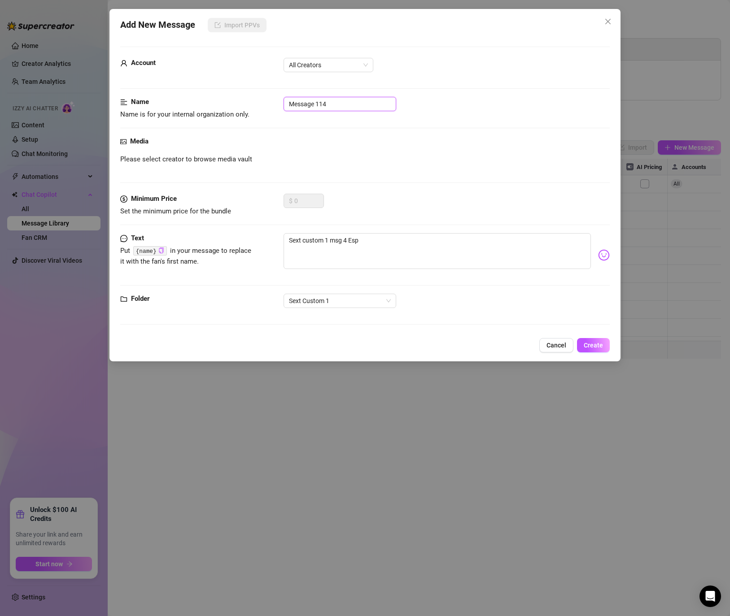
drag, startPoint x: 332, startPoint y: 106, endPoint x: 279, endPoint y: 100, distance: 53.2
click at [279, 100] on div "Name Name is for your internal organization only. Message 114" at bounding box center [364, 108] width 489 height 23
paste input "Sext custom 1 msg 4 Esp"
type input "Sext custom 1 msg 4 Esp"
drag, startPoint x: 361, startPoint y: 240, endPoint x: 267, endPoint y: 232, distance: 94.1
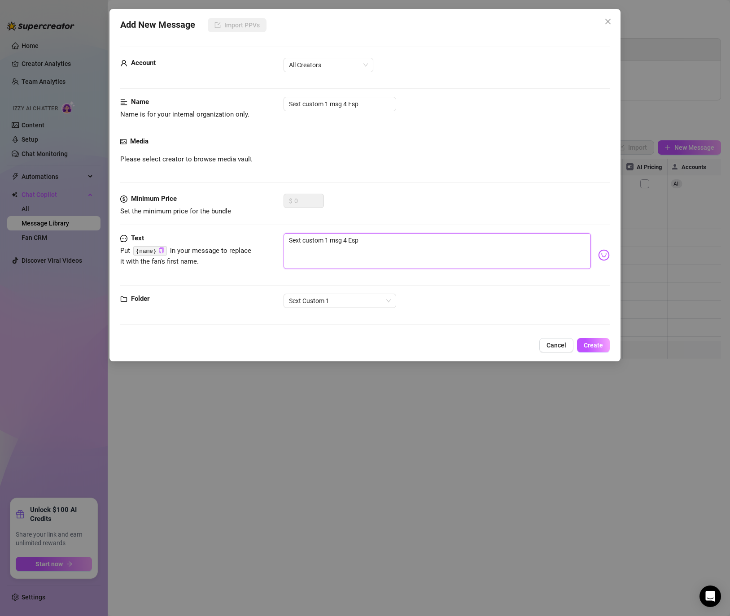
click at [267, 232] on form "Account All Creators Name Name is for your internal organization only. Sext cus…" at bounding box center [364, 190] width 489 height 286
paste textarea "ayy quiero tu lengua tus dedos tu verga todo para mi, este coñito esta mojadito…"
type textarea "ayy quiero tu lengua tus dedos tu verga todo para mi, este coñito esta mojadito…"
click at [591, 340] on button "Create" at bounding box center [593, 345] width 33 height 14
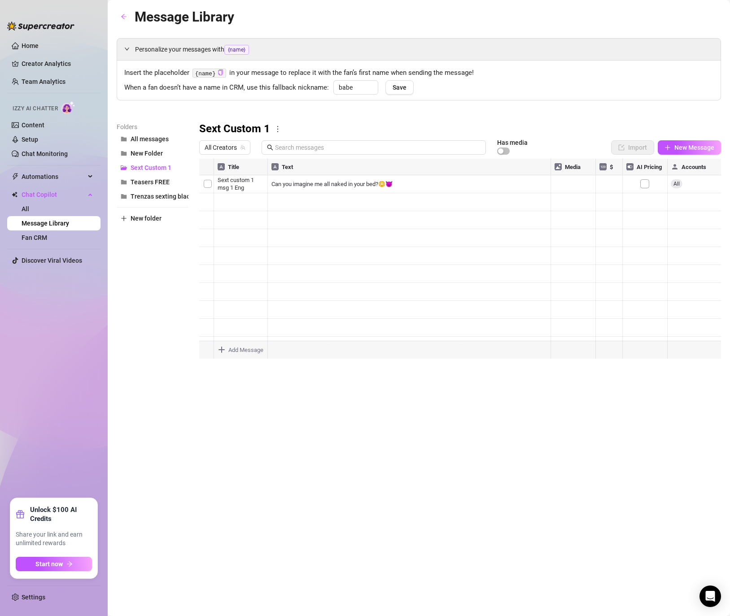
type textarea "Type your message here..."
click at [246, 348] on body "Home Creator Analytics Team Analytics Izzy AI Chatter Content Setup Chat Monito…" at bounding box center [365, 308] width 730 height 616
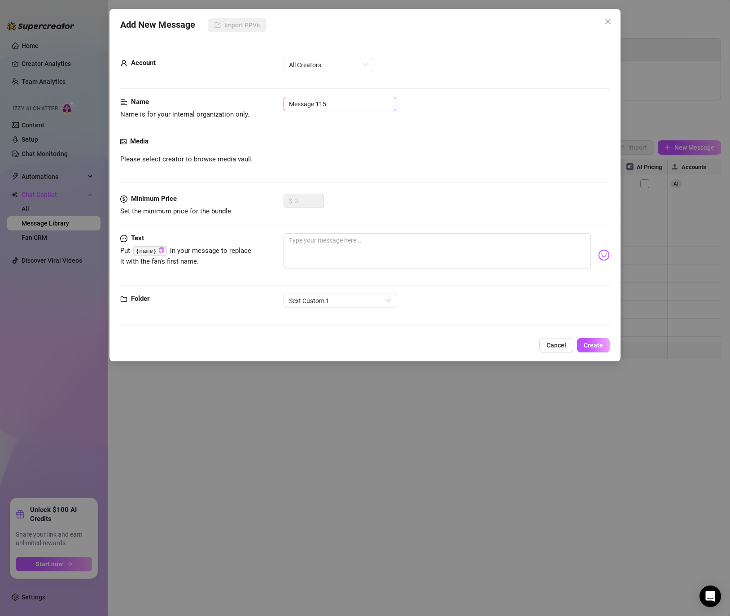
drag, startPoint x: 346, startPoint y: 103, endPoint x: 256, endPoint y: 97, distance: 90.3
click at [256, 97] on div "Name Name is for your internal organization only. Message 115" at bounding box center [364, 108] width 489 height 23
paste input "Sext custom 1 msg 1 Eng"
type input "Sext custom 1 msg 1 Eng"
drag, startPoint x: 314, startPoint y: 245, endPoint x: 315, endPoint y: 238, distance: 7.2
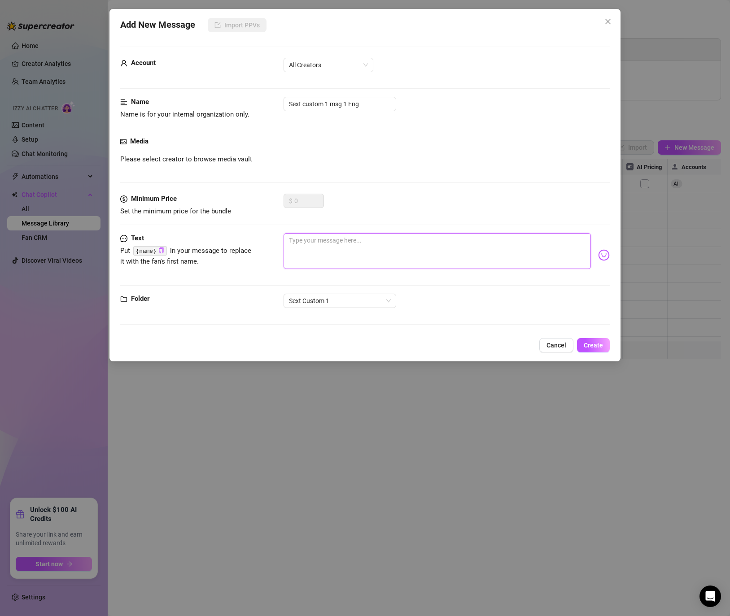
click at [314, 243] on textarea at bounding box center [436, 251] width 307 height 36
paste textarea "Do you want me to record a nice little video of you moaning your name baby? Whi…"
type textarea "Do you want me to record a nice little video of you moaning your name baby? Whi…"
click at [348, 103] on input "Sext custom 1 msg 1 Eng" at bounding box center [339, 104] width 113 height 14
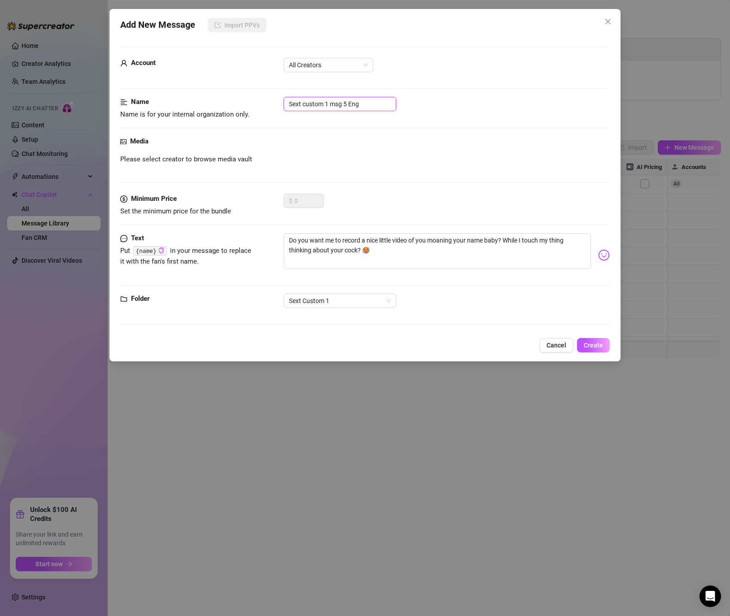
type input "Sext custom 1 msg 5 Eng"
click at [580, 352] on div "Cancel Create" at bounding box center [364, 345] width 489 height 14
click at [588, 343] on span "Create" at bounding box center [592, 345] width 19 height 7
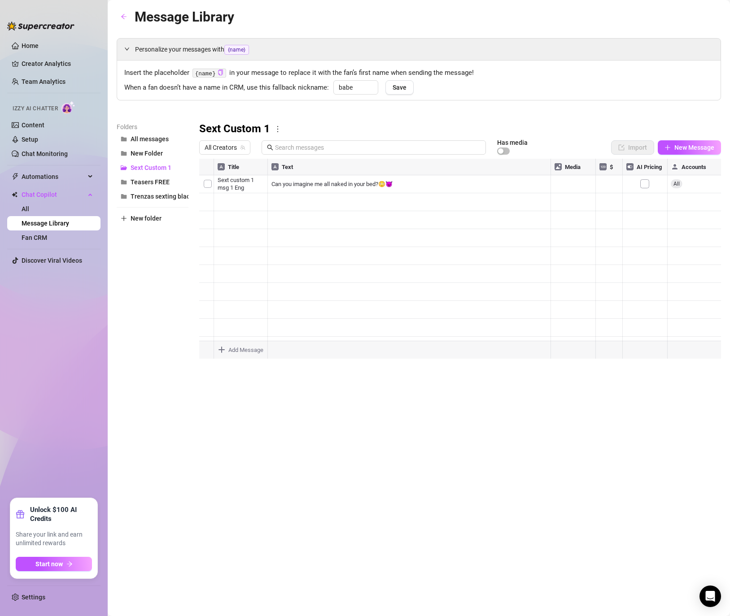
type textarea "Type your message here..."
click at [250, 350] on body "Home Creator Analytics Team Analytics Izzy AI Chatter Content Setup Chat Monito…" at bounding box center [365, 308] width 730 height 616
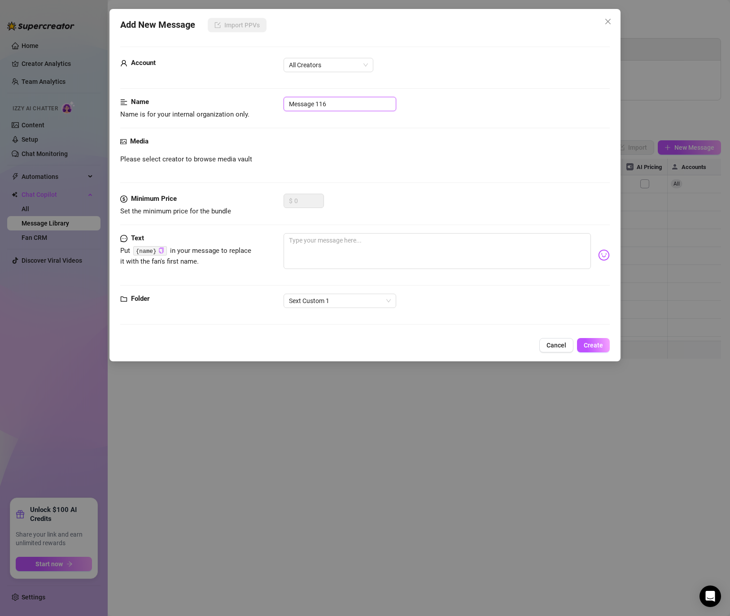
drag, startPoint x: 340, startPoint y: 108, endPoint x: 263, endPoint y: 97, distance: 77.4
click at [263, 97] on div "Name Name is for your internal organization only. Message 116" at bounding box center [364, 108] width 489 height 23
paste input "Sext custom 1 msg 1 Esp"
click at [348, 104] on input "Sext custom 1 msg 1 Esp" at bounding box center [339, 104] width 113 height 14
type input "Sext custom 1 msg 5 Esp"
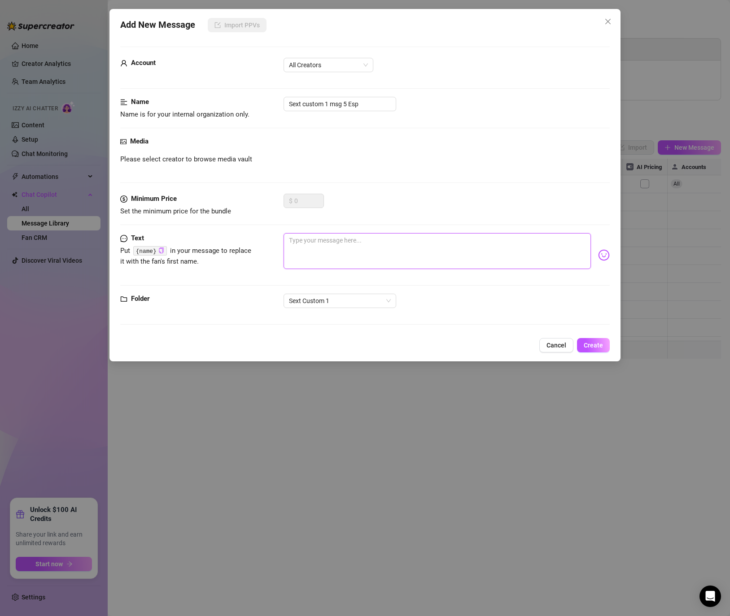
click at [336, 239] on textarea at bounding box center [436, 251] width 307 height 36
paste textarea "quieres que [PERSON_NAME] un videito bien rico gimiendo tu nombre bebe? mientra…"
type textarea "quieres que [PERSON_NAME] un videito bien rico gimiendo tu nombre bebe? mientra…"
click at [584, 343] on span "Create" at bounding box center [592, 345] width 19 height 7
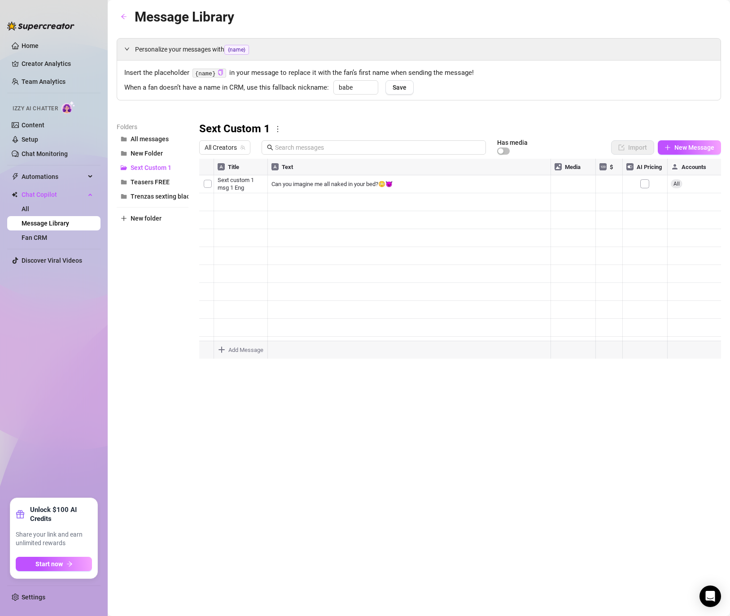
scroll to position [36, 0]
type textarea "Type your message here..."
click at [240, 347] on body "Home Creator Analytics Team Analytics Izzy AI Chatter Content Setup Chat Monito…" at bounding box center [365, 308] width 730 height 616
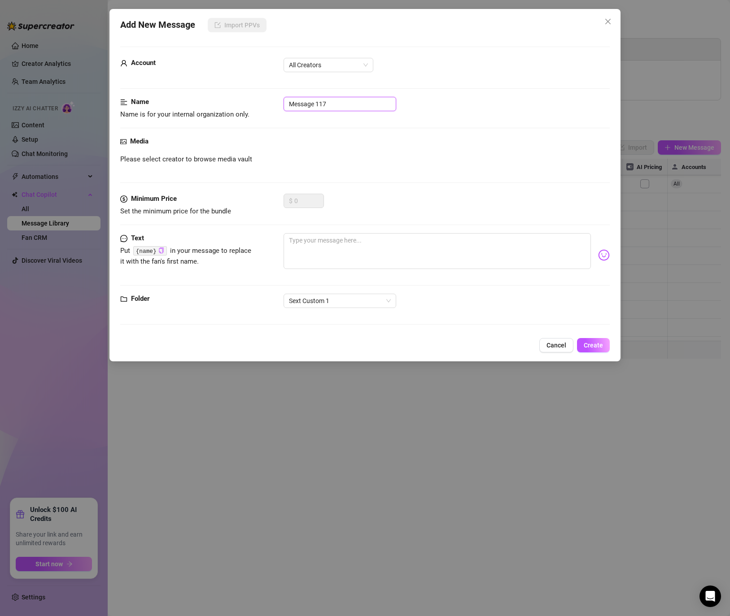
drag, startPoint x: 333, startPoint y: 108, endPoint x: 277, endPoint y: 101, distance: 56.1
click at [277, 101] on div "Name Name is for your internal organization only. Message 117" at bounding box center [364, 108] width 489 height 23
paste input "Sext custom 1 msg 1 Eng"
click at [345, 104] on input "Sext custom 1 msg 1 Eng" at bounding box center [339, 104] width 113 height 14
click at [346, 104] on input "Sext custom 1 msg 1 Eng" at bounding box center [339, 104] width 113 height 14
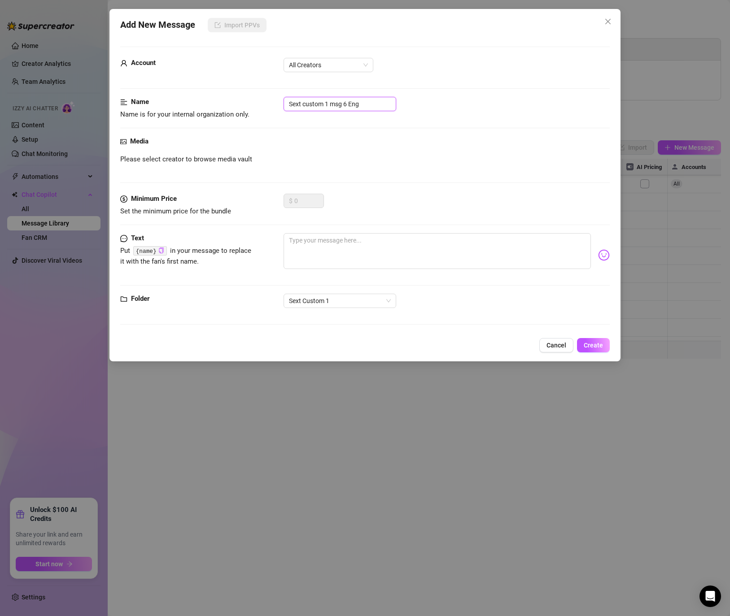
type input "Sext custom 1 msg 6 Eng"
click at [340, 244] on textarea at bounding box center [436, 251] width 307 height 36
type textarea "b"
paste textarea "my nipples are hard, my clit is throbbing for you! I'd love for you to be on to…"
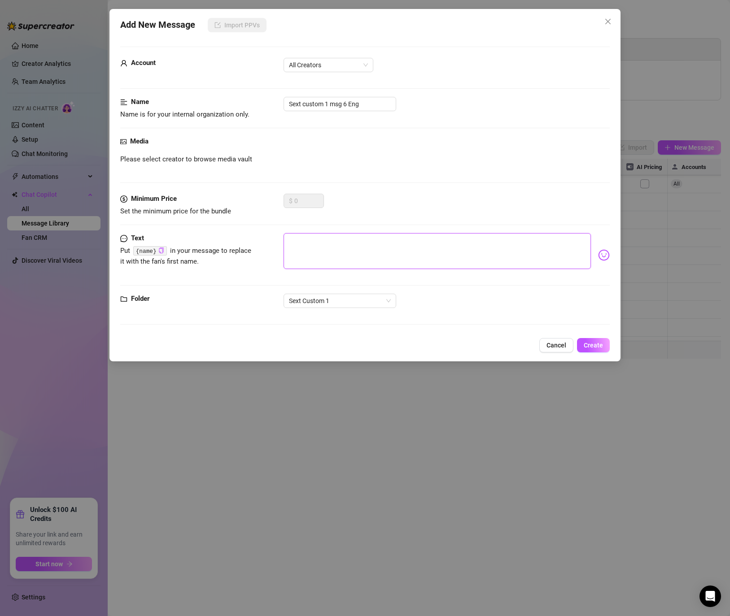
type textarea "my nipples are hard, my clit is throbbing for you! I'd love for you to be on to…"
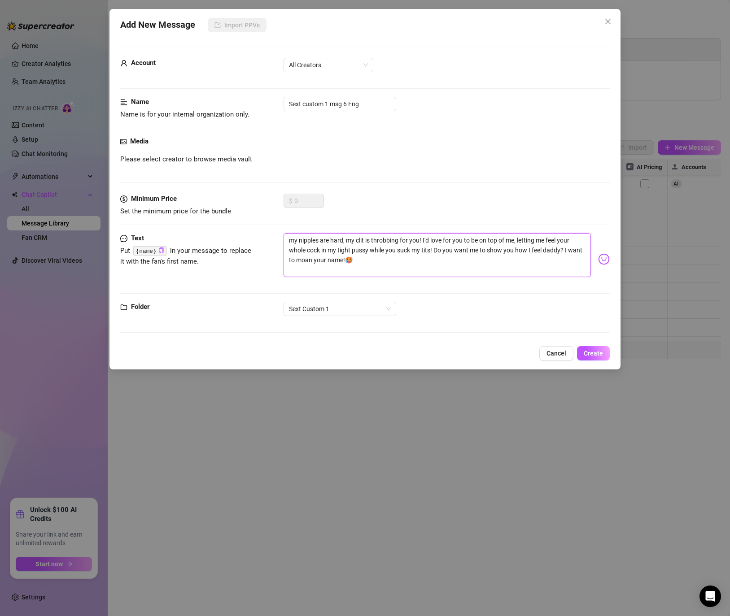
scroll to position [0, 0]
type textarea "my nipples are hard, my clit is throbbing for you! I'd love for you to be on to…"
click at [588, 354] on span "Create" at bounding box center [592, 353] width 19 height 7
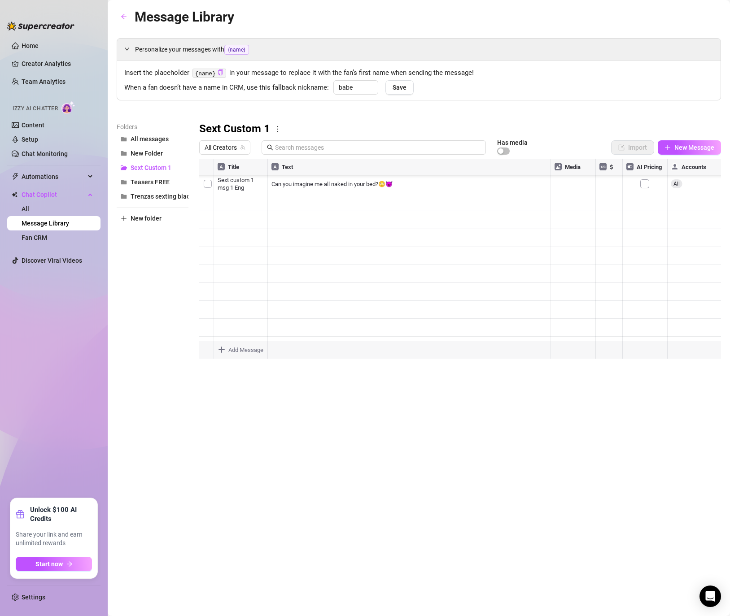
scroll to position [54, 0]
click at [245, 346] on body "Home Creator Analytics Team Analytics Izzy AI Chatter Content Setup Chat Monito…" at bounding box center [365, 308] width 730 height 616
type textarea "Type your message here..."
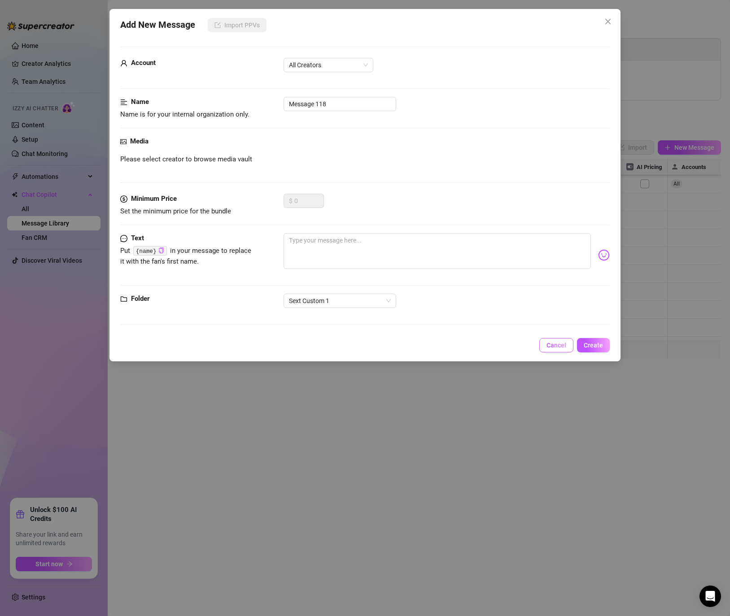
click at [556, 349] on button "Cancel" at bounding box center [556, 345] width 34 height 14
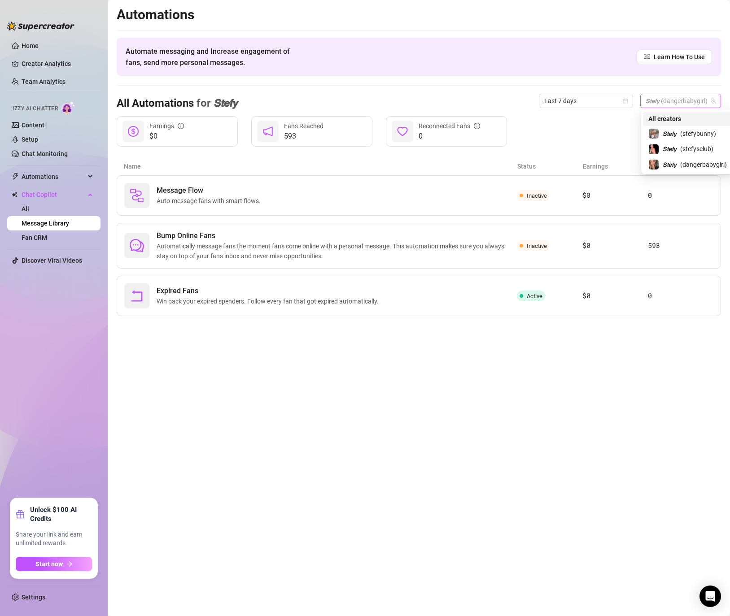
click at [606, 100] on span "𝙎𝙩𝙚𝙛𝙮 (dangerbabygirl)" at bounding box center [680, 100] width 70 height 13
click at [606, 77] on div "Automations Automate messaging and Increase engagement of fans, send more perso…" at bounding box center [419, 161] width 604 height 310
click at [35, 137] on link "Setup" at bounding box center [30, 139] width 17 height 7
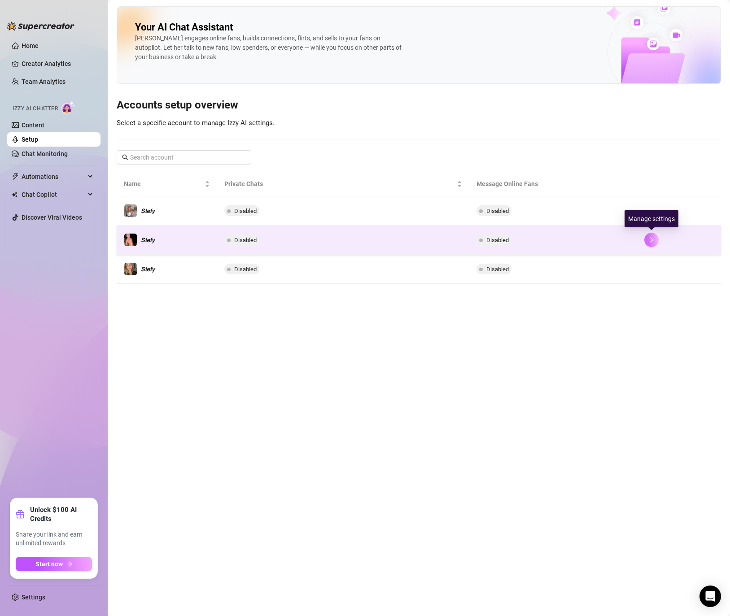
click at [606, 237] on button "button" at bounding box center [651, 240] width 14 height 14
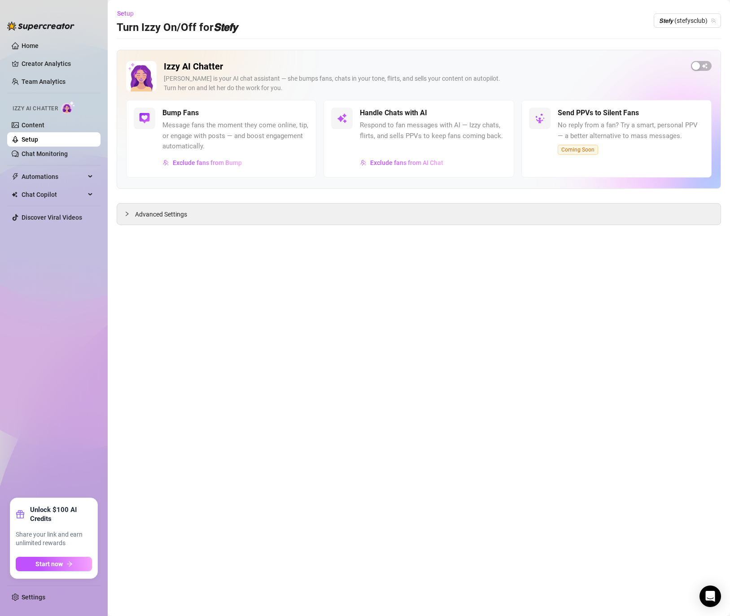
click at [606, 67] on div "button" at bounding box center [696, 66] width 8 height 8
click at [124, 18] on button "Setup" at bounding box center [129, 13] width 24 height 14
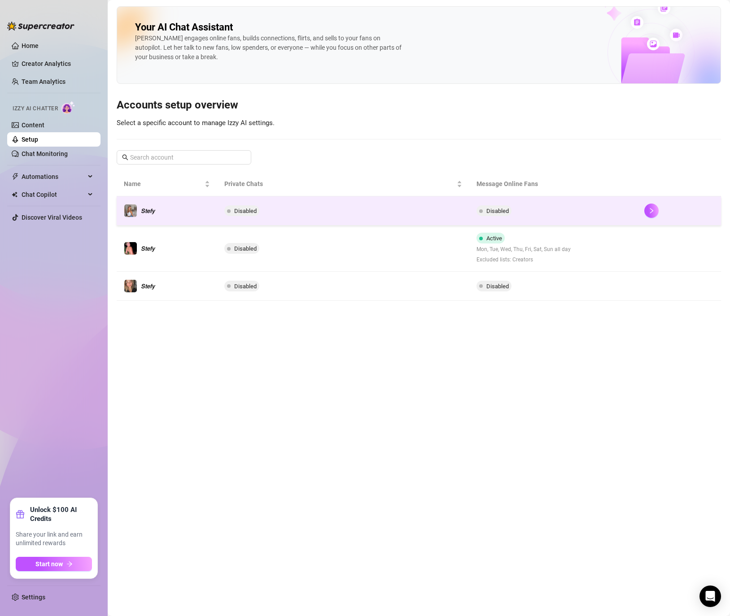
click at [606, 205] on td at bounding box center [679, 210] width 84 height 29
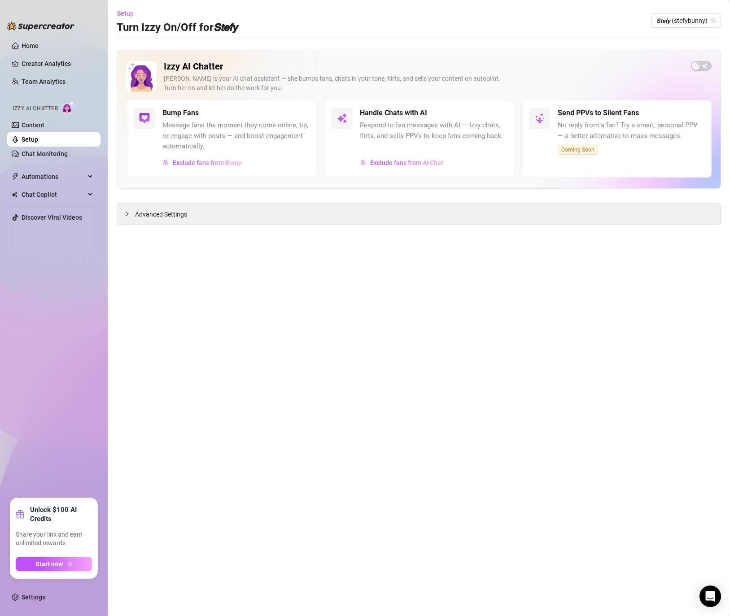
click at [606, 73] on div "Izzy AI Chatter [PERSON_NAME] is your AI chat assistant — she bumps fans, chats…" at bounding box center [418, 80] width 585 height 39
click at [606, 66] on div "button" at bounding box center [696, 66] width 8 height 8
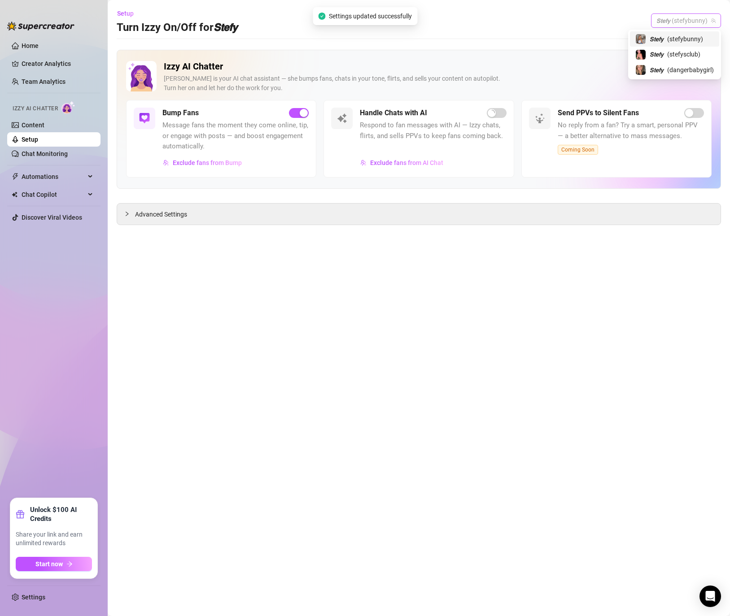
click at [606, 21] on span "𝙎𝙩𝙚𝙛𝙮 (stefybunny)" at bounding box center [685, 20] width 59 height 13
click at [606, 74] on div "𝙎𝙩𝙚𝙛𝙮 ( dangerbabygirl )" at bounding box center [674, 70] width 78 height 11
click at [606, 66] on span "button" at bounding box center [701, 66] width 21 height 10
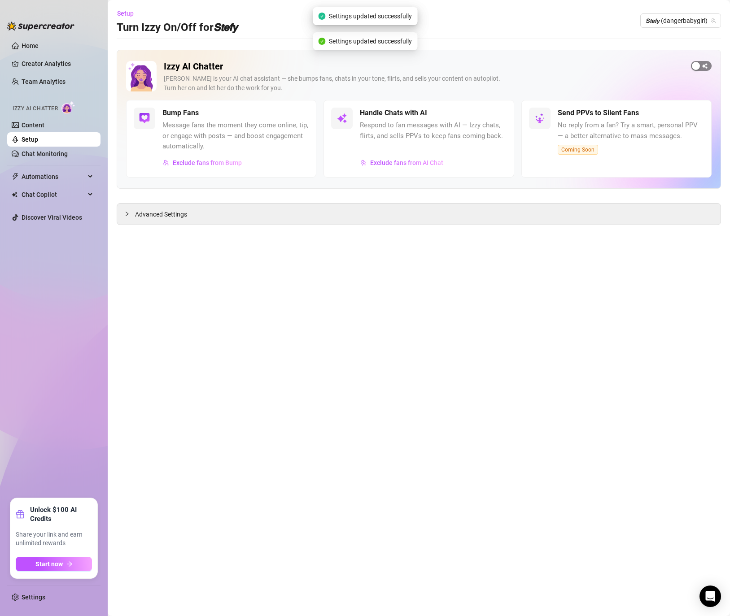
click at [606, 66] on div "button" at bounding box center [696, 66] width 8 height 8
click at [606, 24] on span "𝙎𝙩𝙚𝙛𝙮 (dangerbabygirl)" at bounding box center [680, 20] width 70 height 13
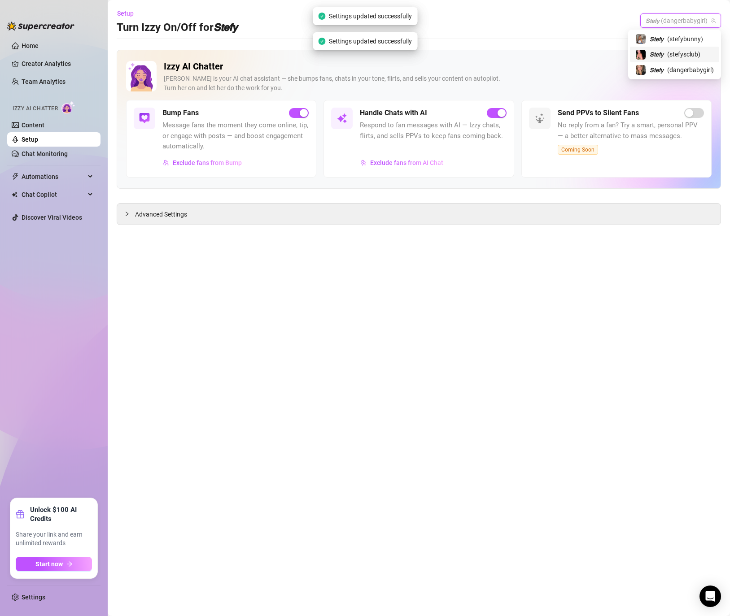
click at [606, 52] on span "( stefysclub )" at bounding box center [683, 54] width 33 height 10
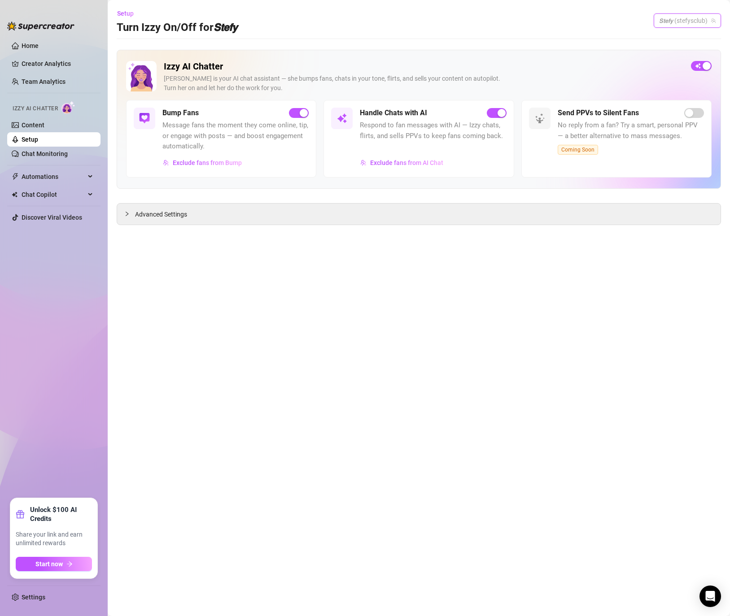
click at [606, 27] on div "𝙎𝙩𝙚𝙛𝙮 (stefysclub)" at bounding box center [686, 20] width 67 height 14
click at [606, 36] on span "( stefybunny )" at bounding box center [685, 39] width 36 height 10
click at [38, 142] on link "Setup" at bounding box center [30, 139] width 17 height 7
